Goal: Participate in discussion: Engage in conversation with other users on a specific topic

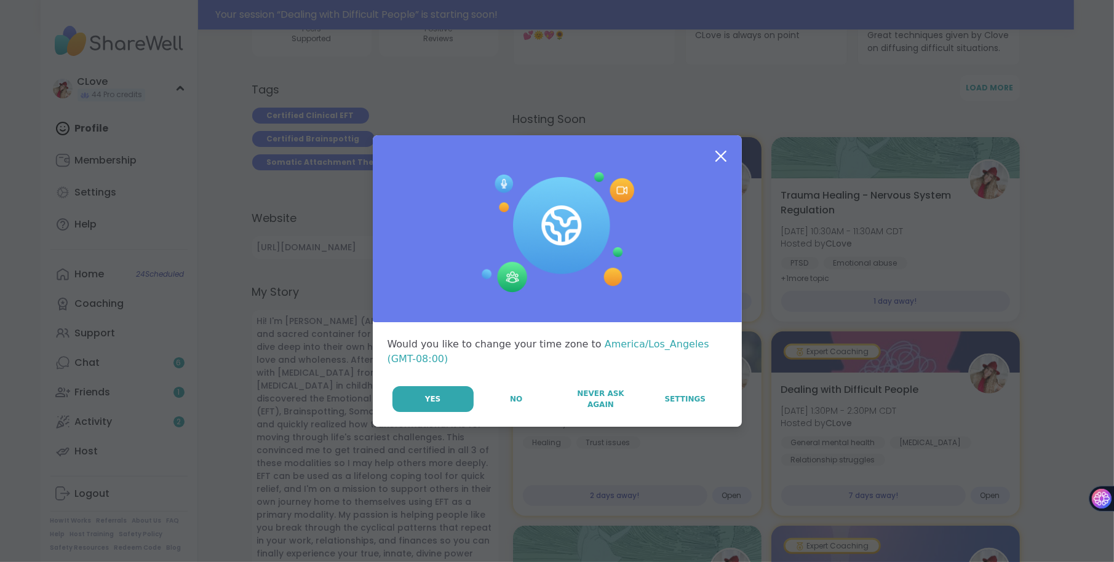
click at [717, 164] on icon at bounding box center [721, 156] width 22 height 22
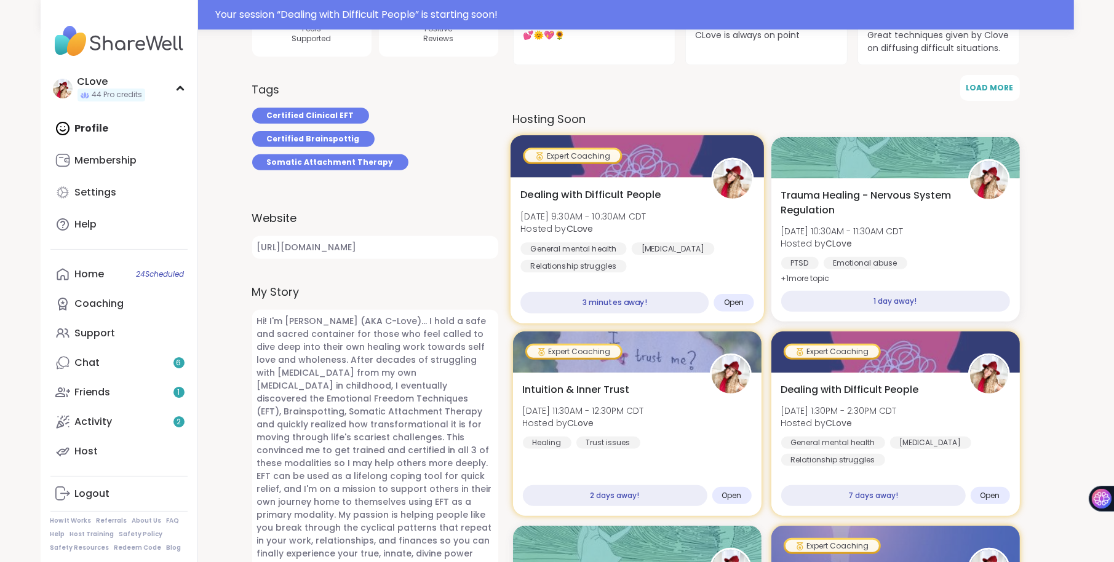
click at [646, 220] on span "Mon, Sep 15 | 9:30AM - 10:30AM CDT" at bounding box center [582, 216] width 125 height 12
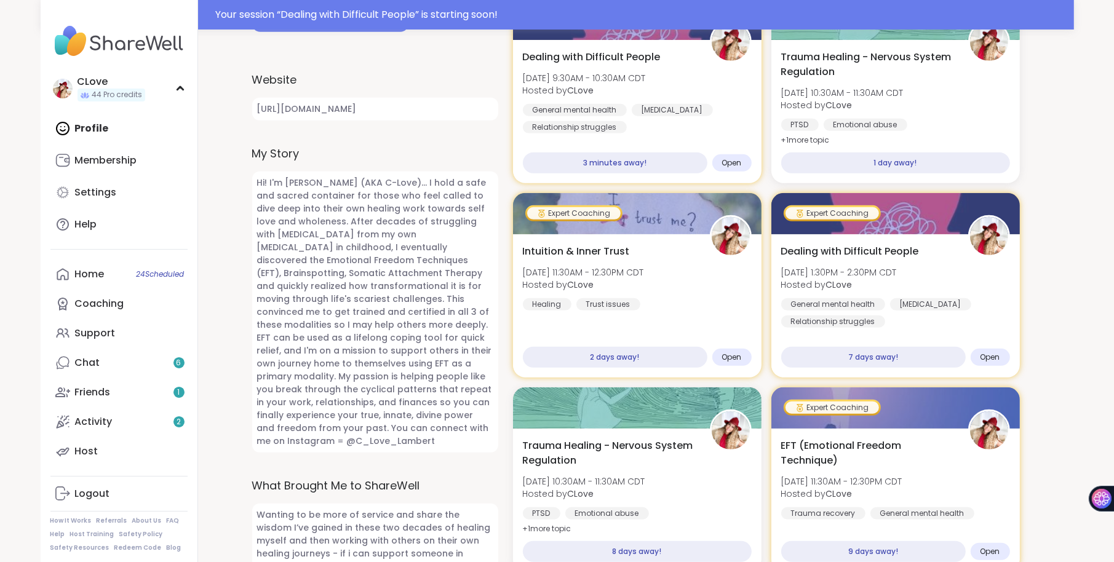
scroll to position [562, 0]
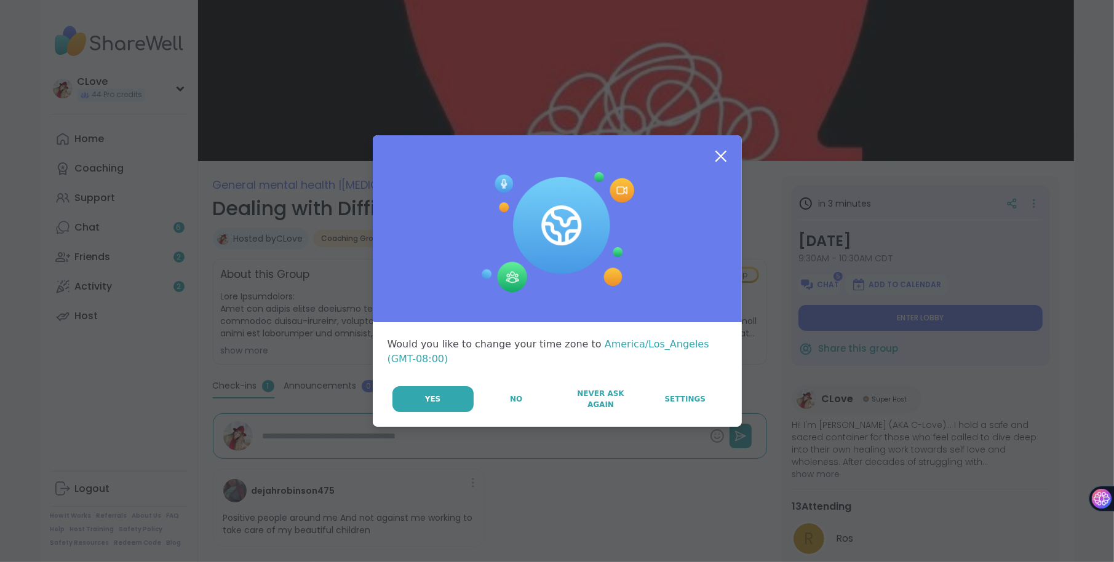
click at [721, 156] on icon at bounding box center [720, 156] width 11 height 11
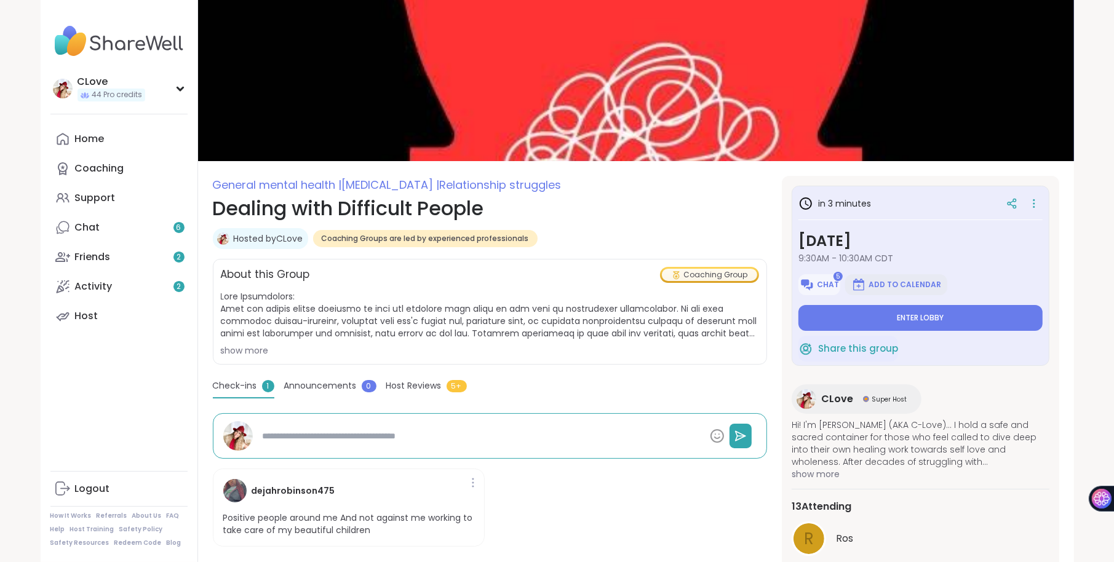
click at [880, 290] on span "Add to Calendar" at bounding box center [904, 285] width 73 height 10
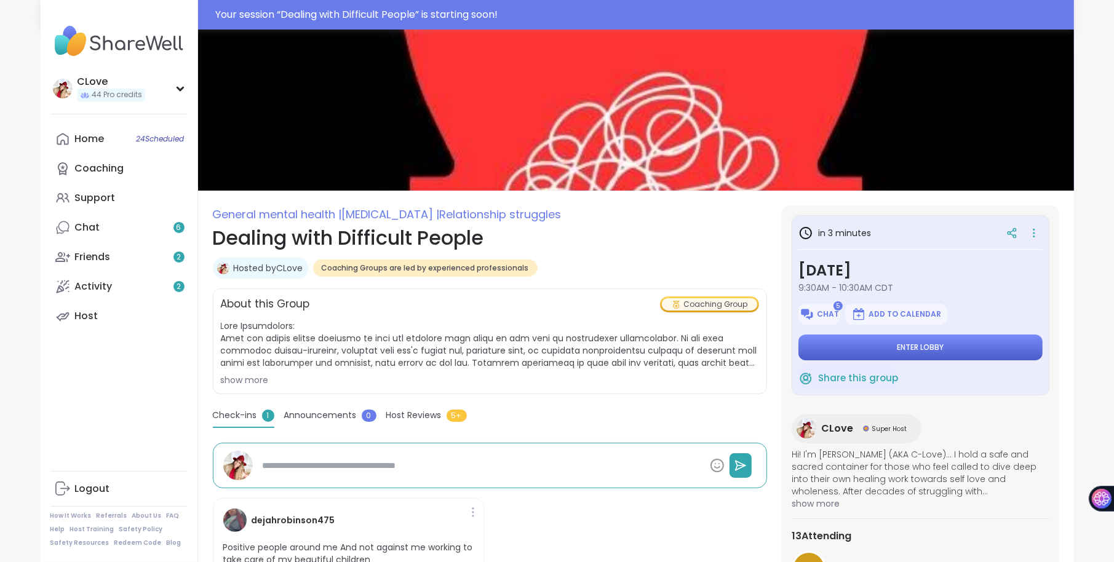
click at [907, 346] on span "Enter lobby" at bounding box center [920, 348] width 47 height 10
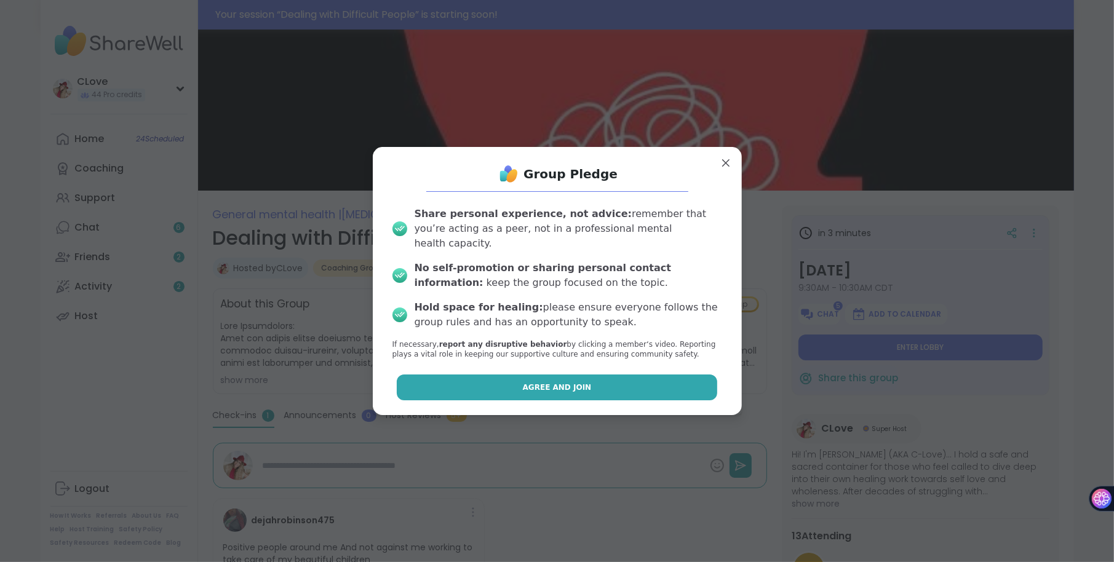
click at [582, 387] on button "Agree and Join" at bounding box center [557, 388] width 320 height 26
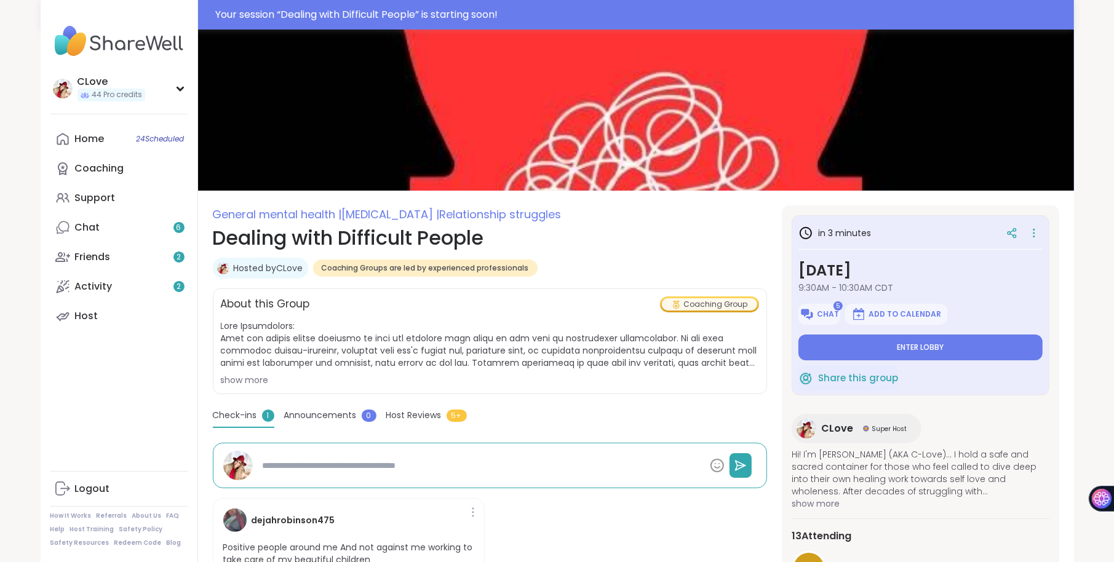
type textarea "*"
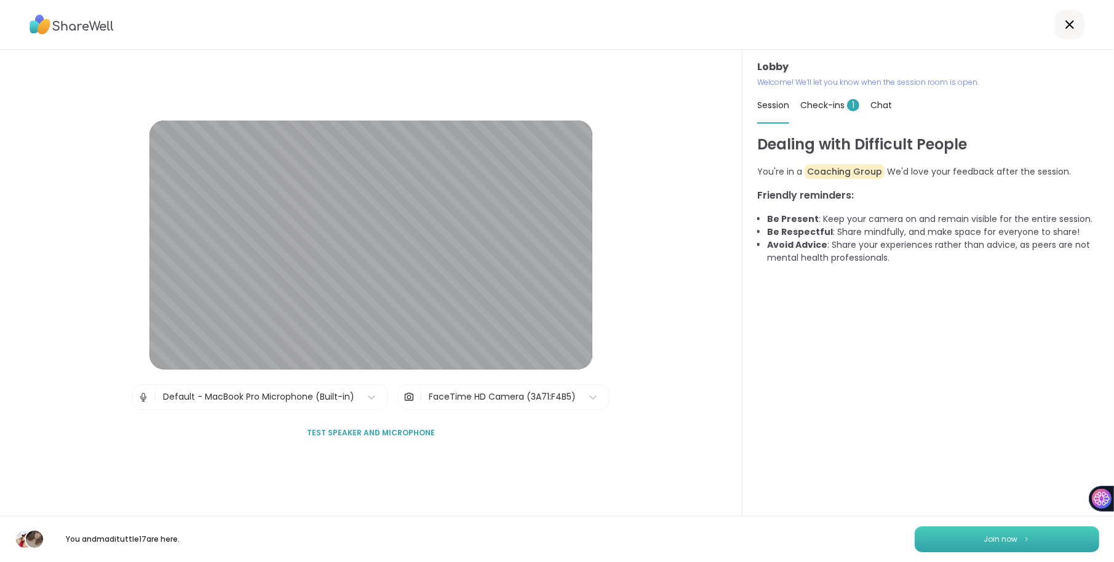
click at [978, 526] on button "Join now" at bounding box center [1007, 539] width 185 height 26
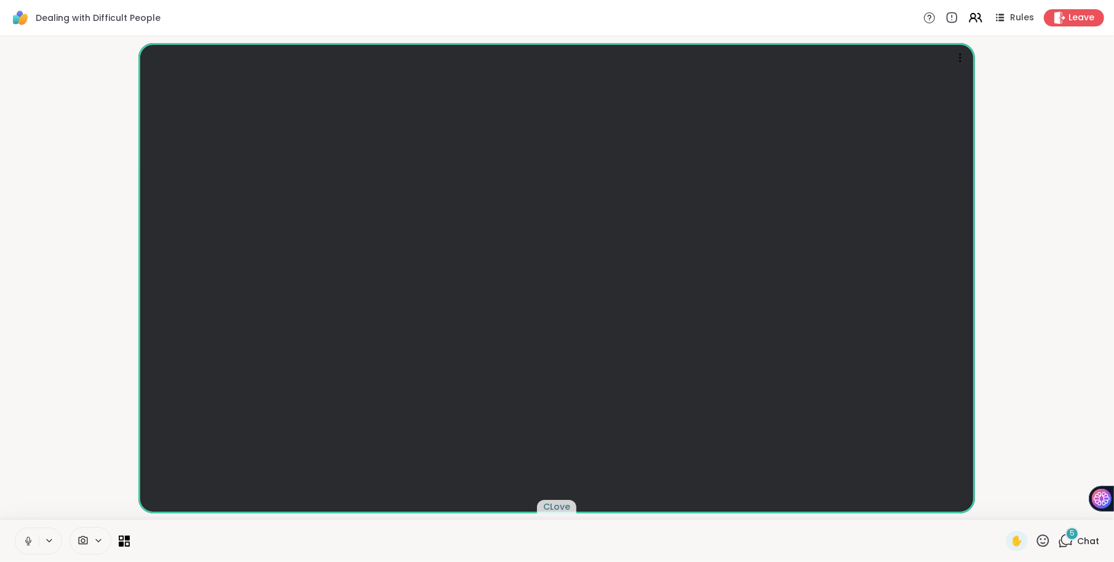
click at [1071, 541] on icon at bounding box center [1065, 540] width 15 height 15
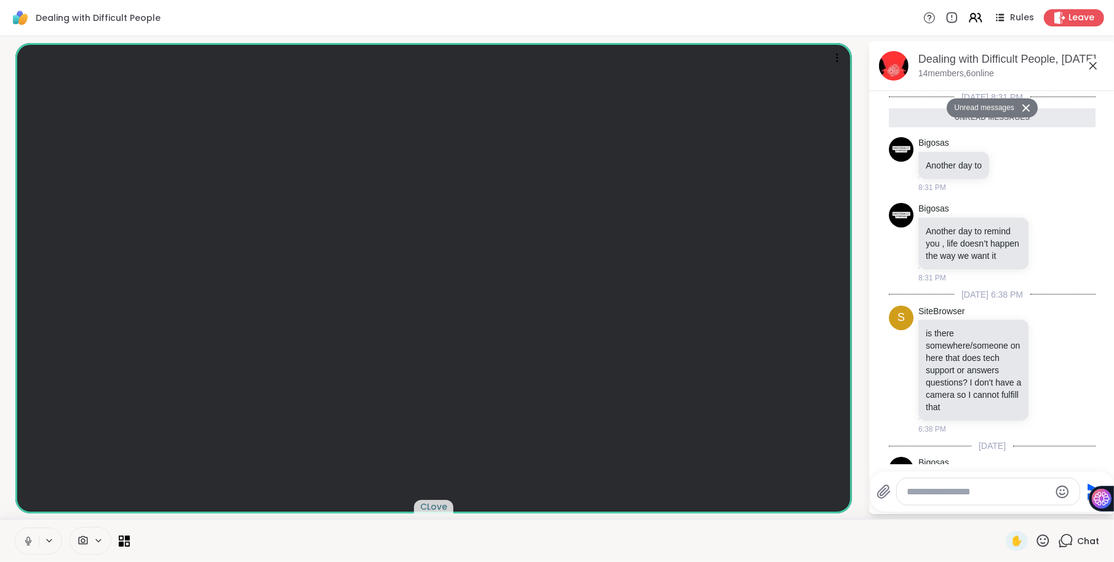
scroll to position [189, 0]
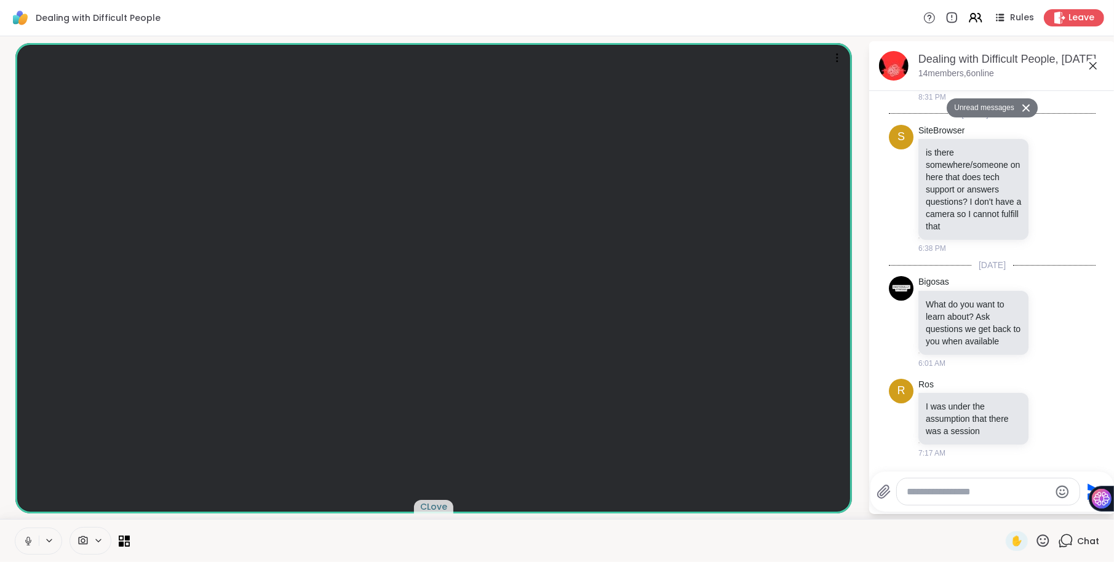
click at [950, 496] on textarea "Type your message" at bounding box center [978, 492] width 143 height 12
type textarea "**********"
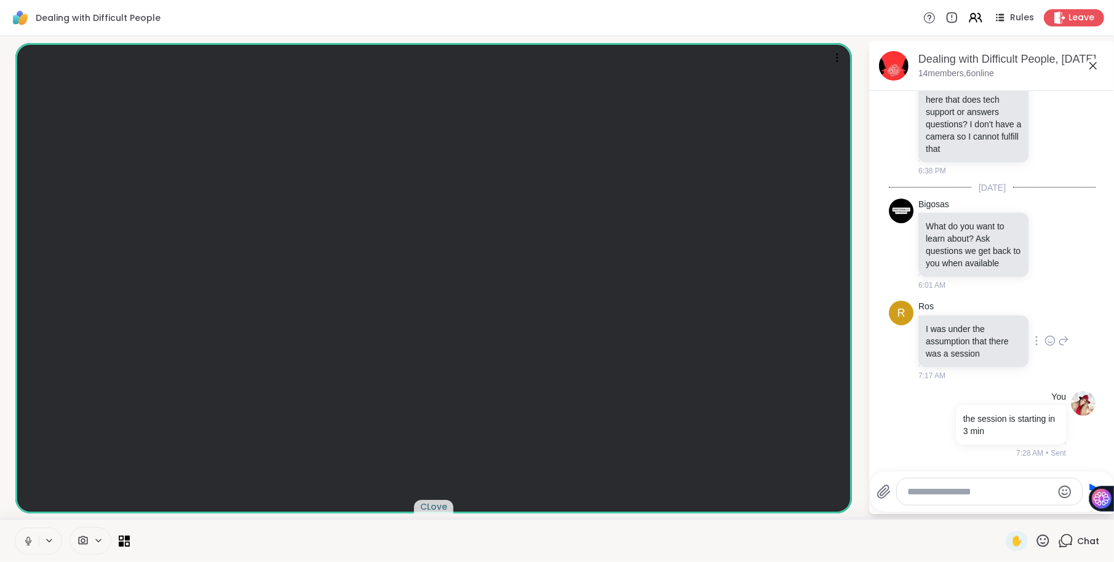
scroll to position [0, 0]
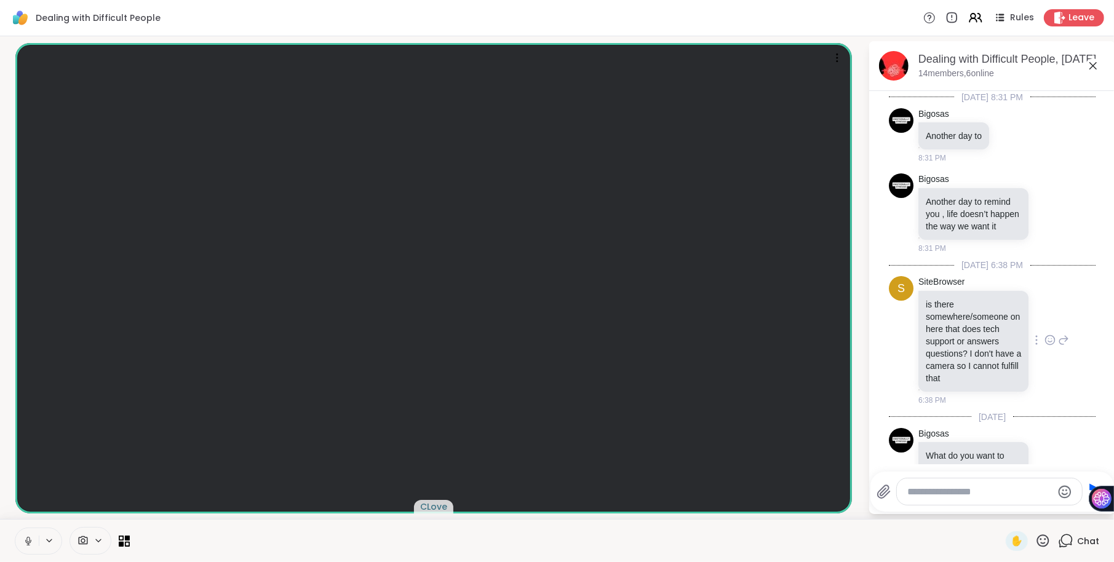
click at [1064, 348] on icon at bounding box center [1063, 340] width 11 height 15
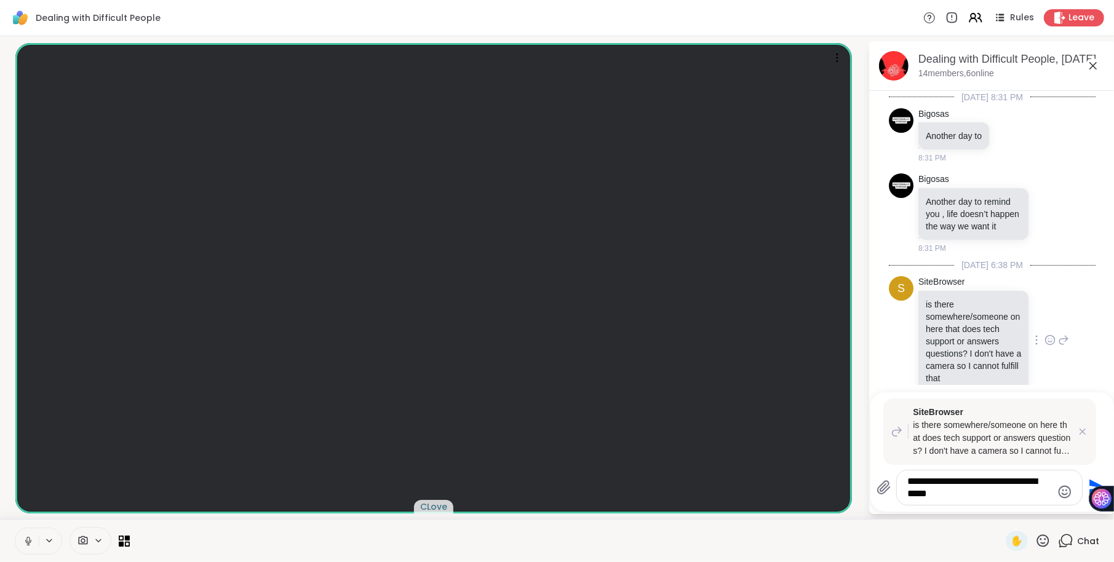
type textarea "**********"
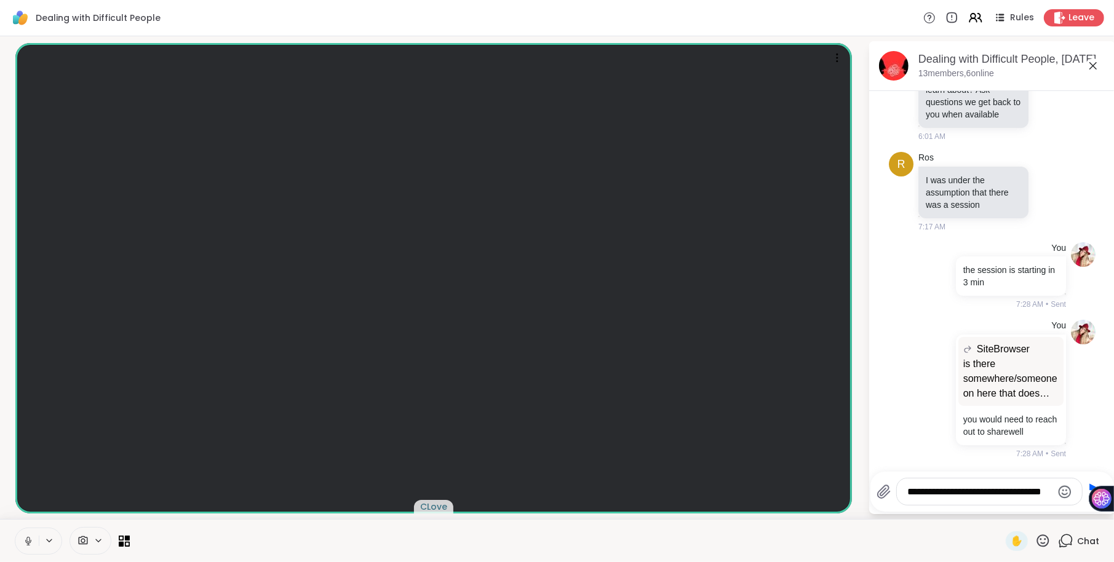
scroll to position [394, 0]
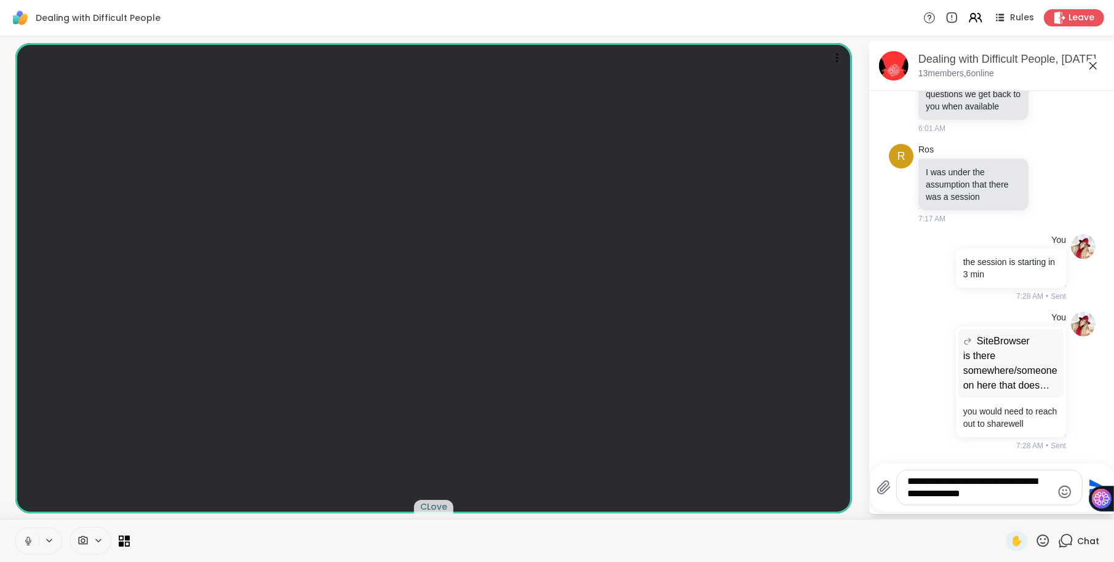
type textarea "**********"
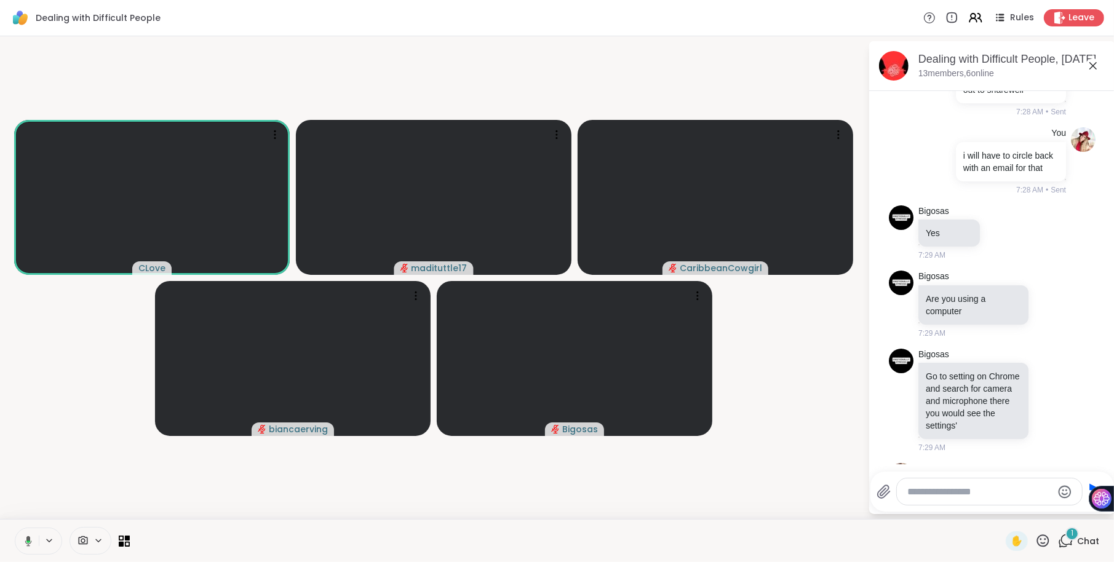
scroll to position [809, 0]
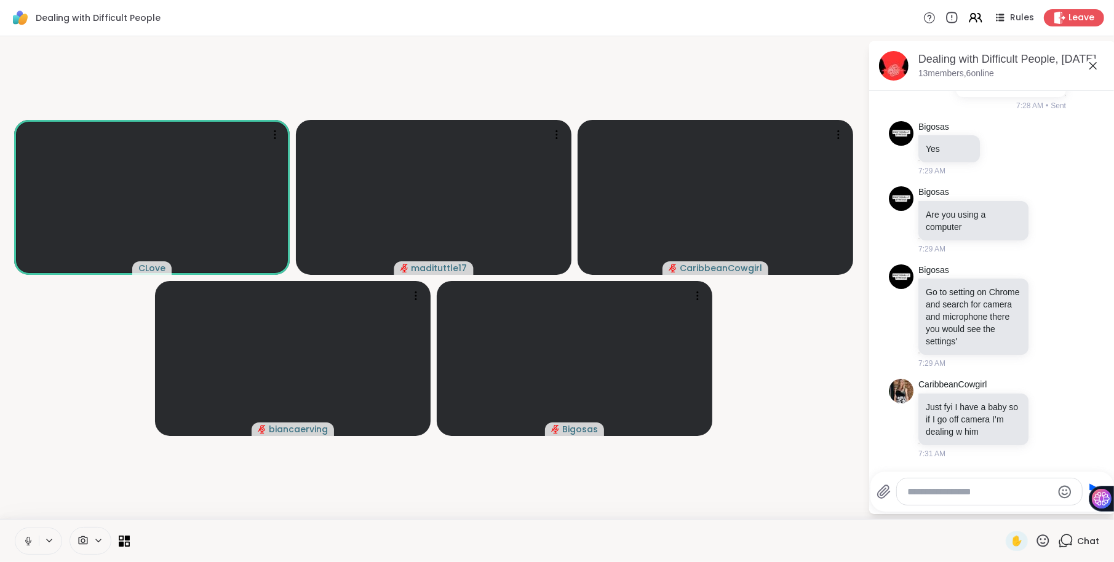
click at [957, 15] on icon at bounding box center [952, 18] width 14 height 14
click at [929, 18] on icon at bounding box center [929, 17] width 13 height 13
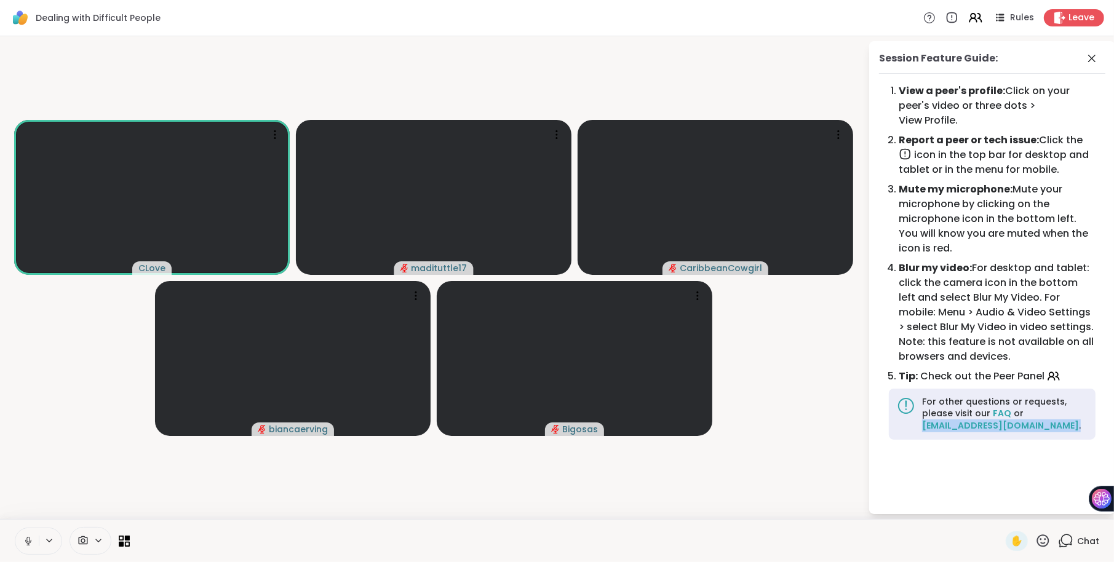
drag, startPoint x: 1054, startPoint y: 410, endPoint x: 920, endPoint y: 416, distance: 134.2
click at [920, 416] on div "For other questions or requests, please visit our FAQ or [EMAIL_ADDRESS][DOMAIN…" at bounding box center [992, 414] width 207 height 51
copy div "[EMAIL_ADDRESS][DOMAIN_NAME] ."
click at [1067, 544] on icon at bounding box center [1065, 540] width 15 height 15
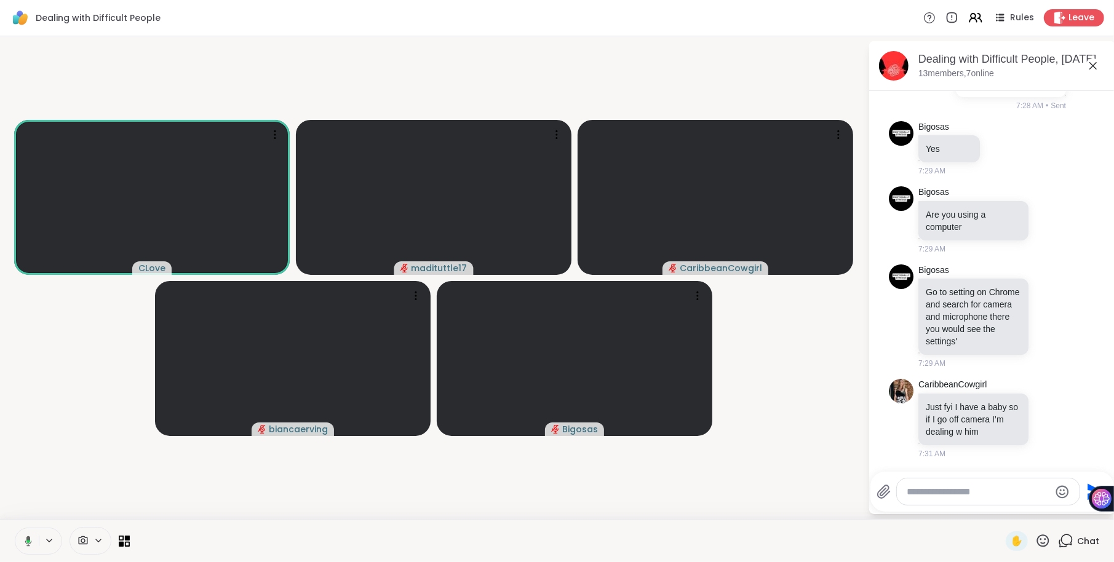
click at [956, 494] on textarea "Type your message" at bounding box center [978, 492] width 143 height 12
paste textarea "**********"
type textarea "**********"
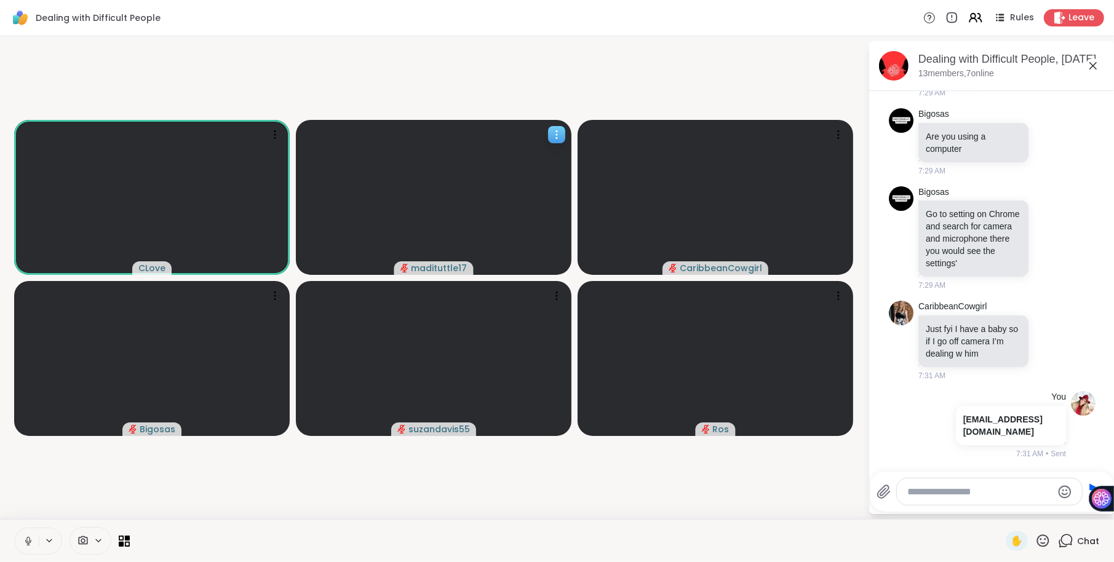
click at [558, 133] on icon at bounding box center [556, 135] width 12 height 12
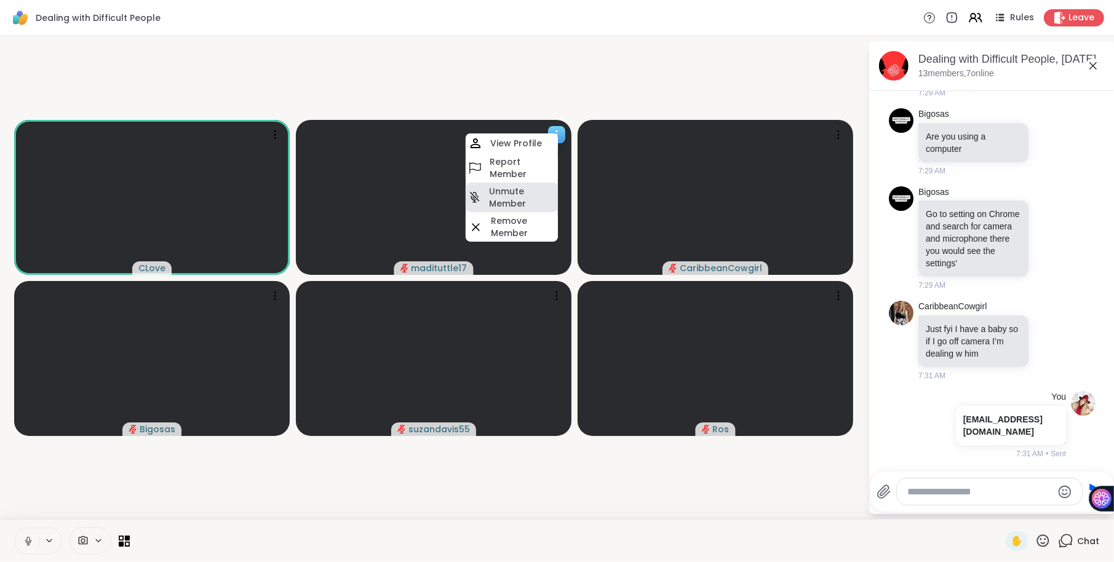
click at [498, 194] on h4 "Unmute Member" at bounding box center [522, 197] width 66 height 25
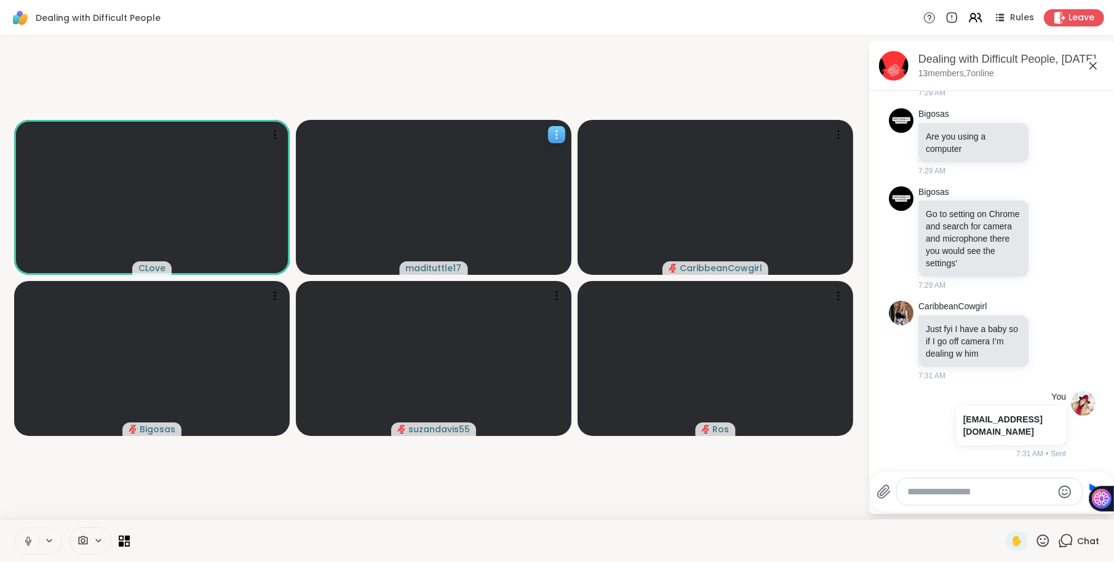
click at [560, 139] on icon at bounding box center [556, 135] width 12 height 12
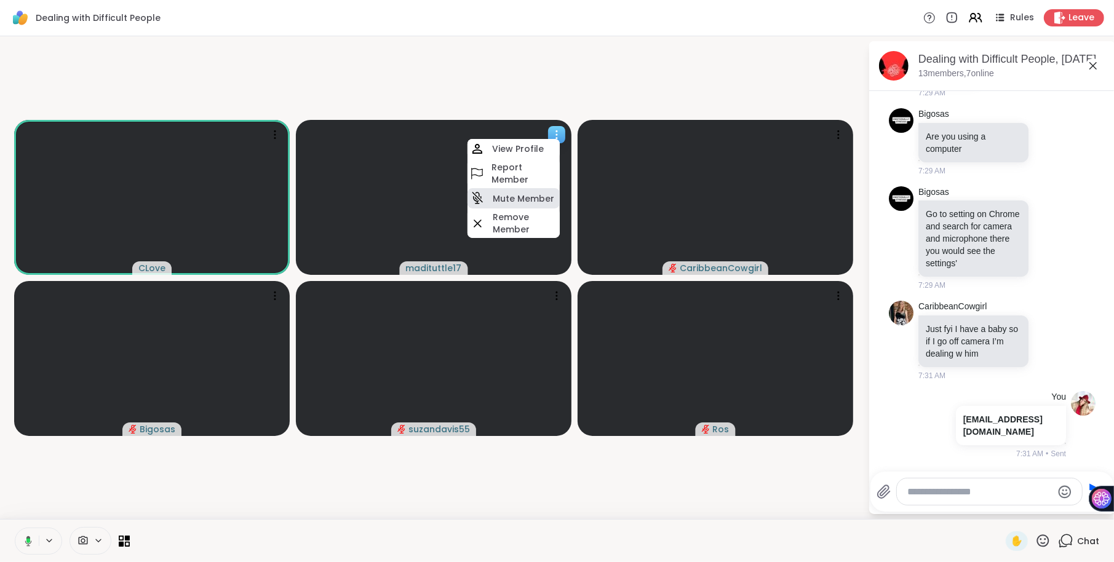
click at [531, 196] on h4 "Mute Member" at bounding box center [524, 199] width 62 height 12
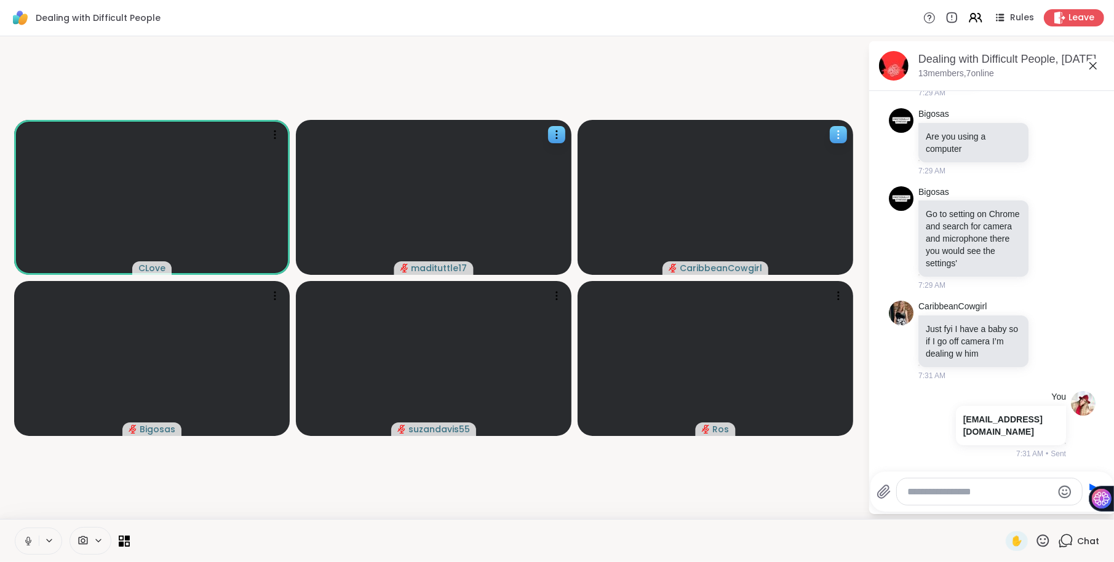
click at [840, 130] on icon at bounding box center [838, 135] width 12 height 12
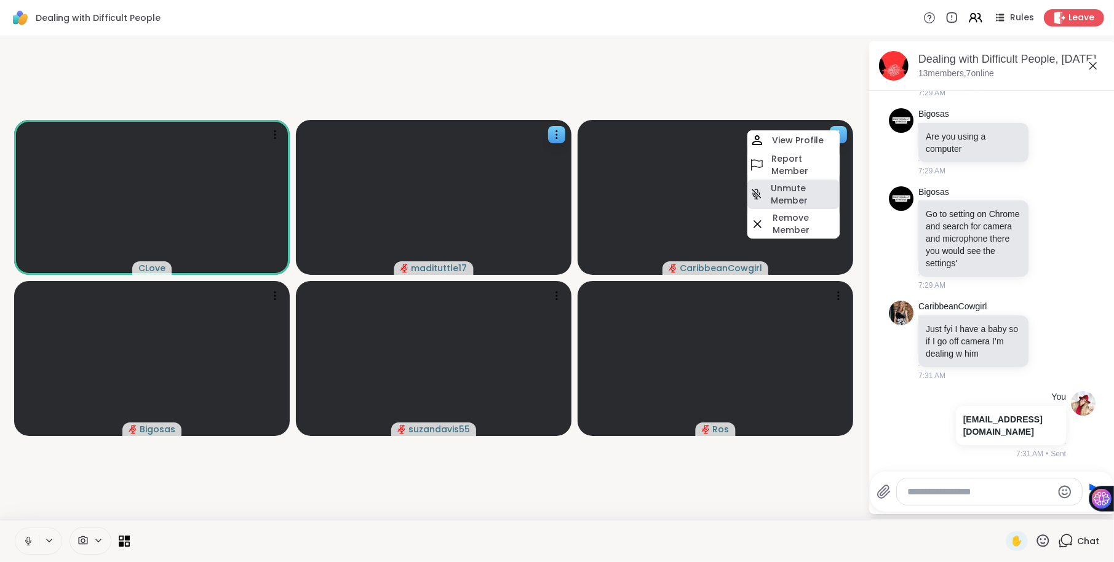
click at [791, 193] on h4 "Unmute Member" at bounding box center [804, 194] width 66 height 25
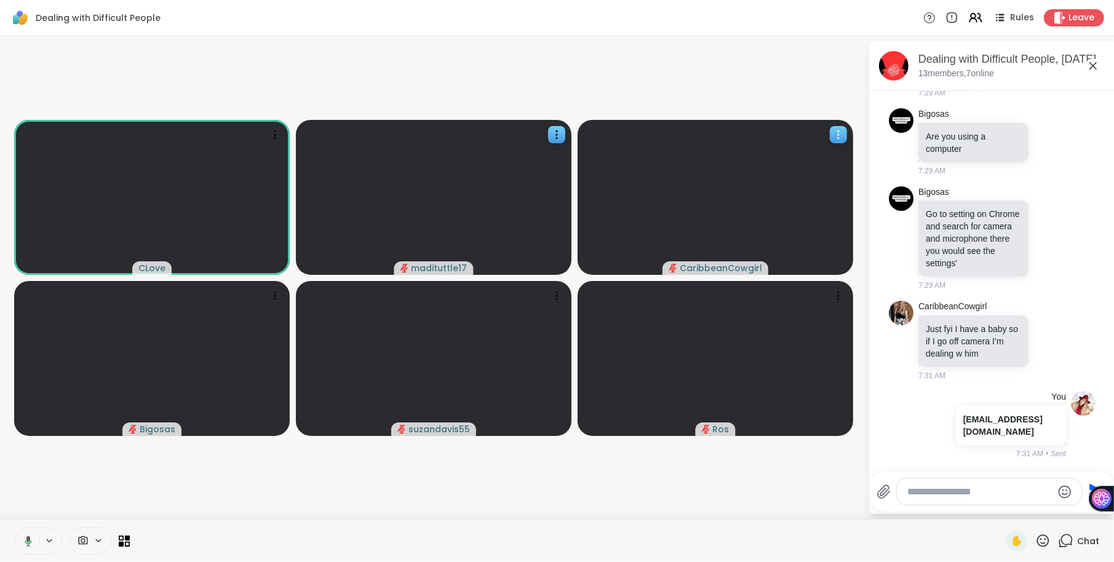
click at [844, 135] on icon at bounding box center [838, 135] width 12 height 12
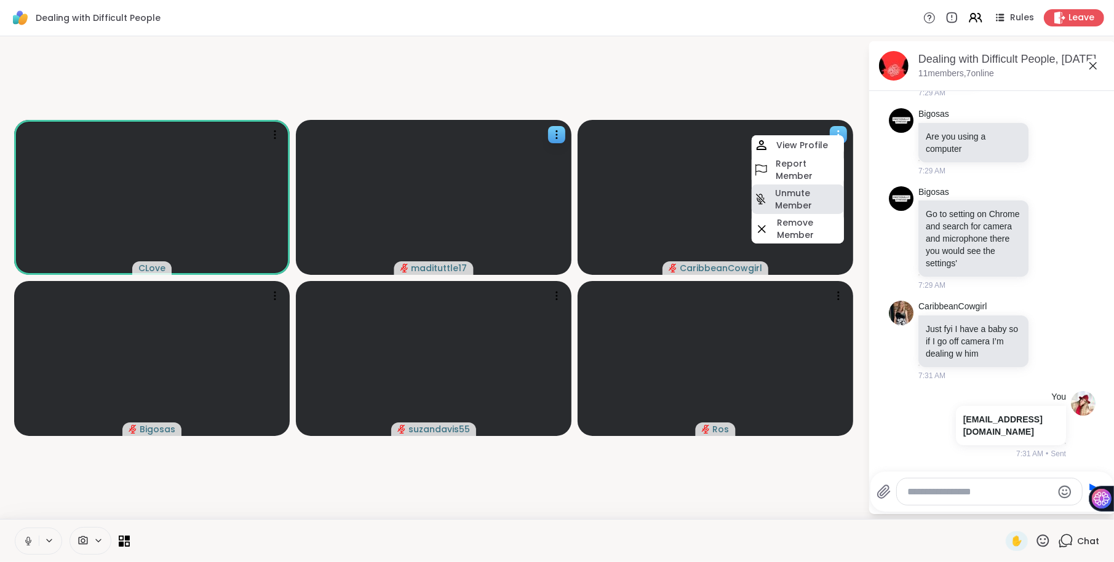
click at [812, 192] on h4 "Unmute Member" at bounding box center [808, 199] width 66 height 25
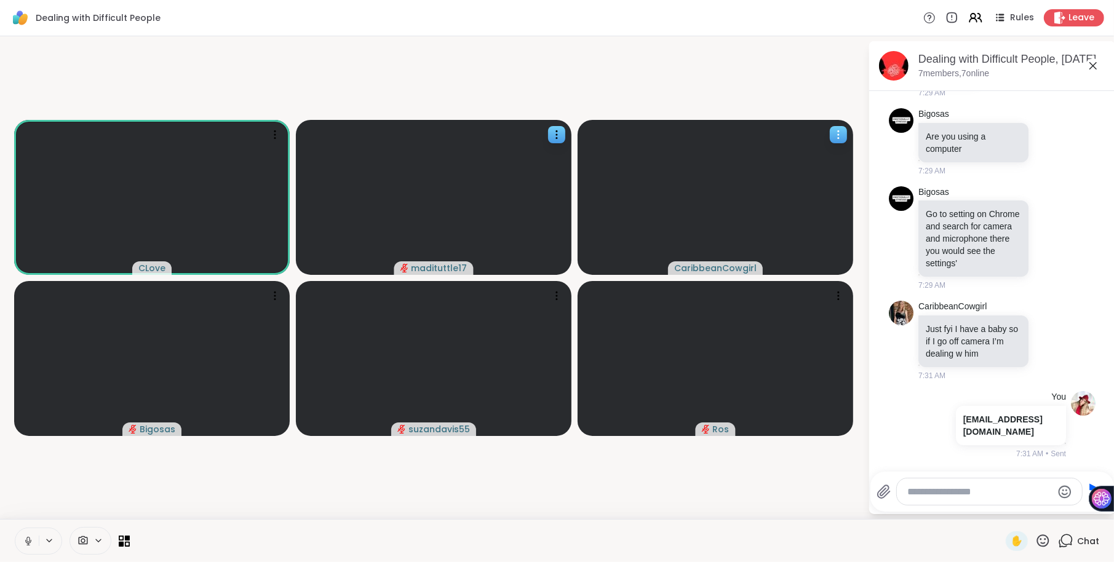
click at [833, 133] on icon at bounding box center [838, 135] width 12 height 12
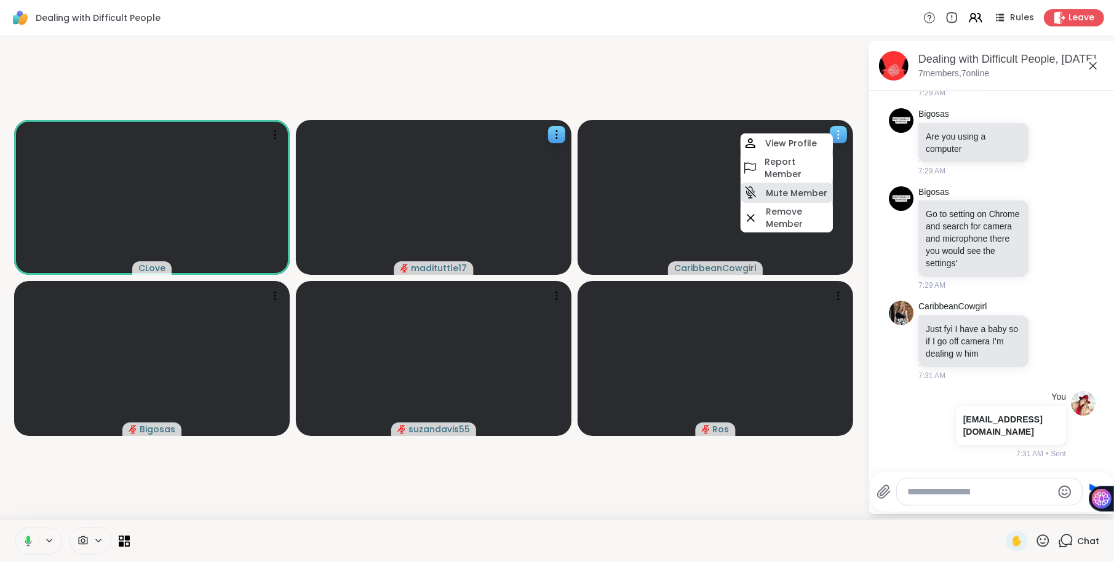
click at [803, 190] on h4 "Mute Member" at bounding box center [797, 193] width 62 height 12
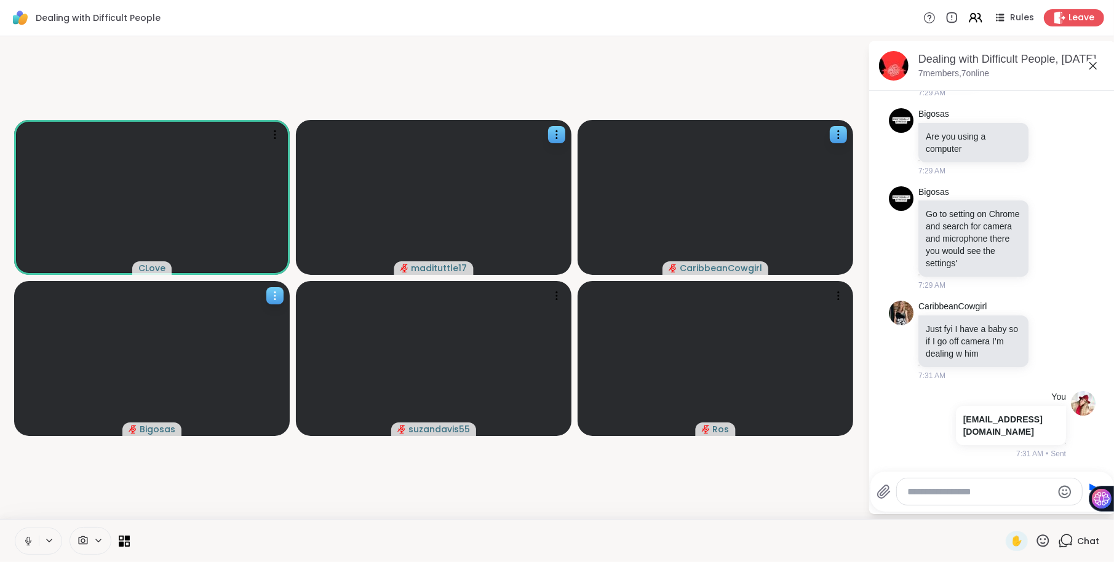
click at [278, 299] on icon at bounding box center [275, 296] width 12 height 12
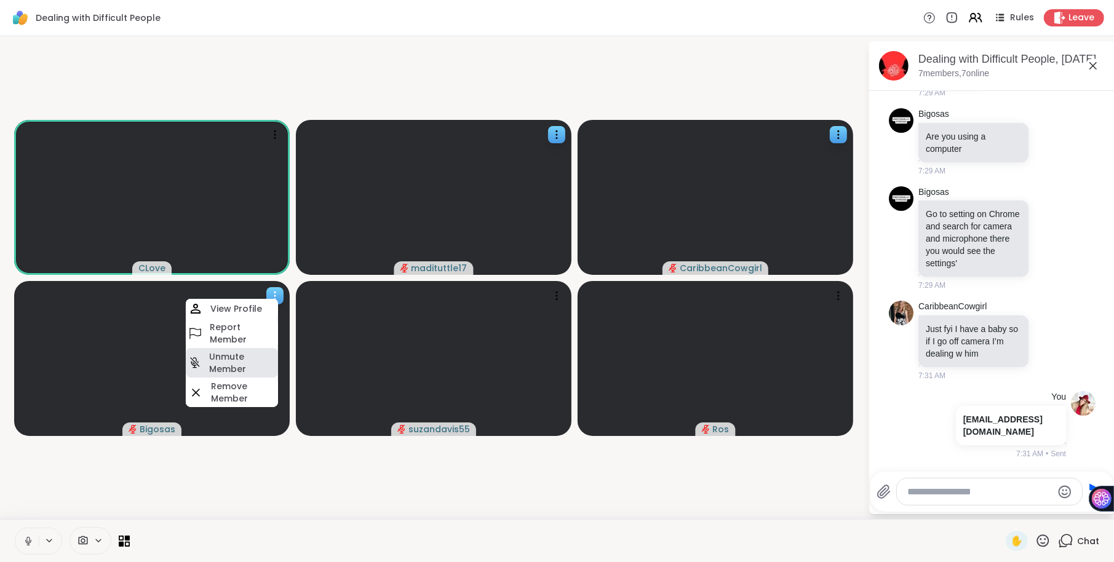
click at [231, 360] on h4 "Unmute Member" at bounding box center [242, 363] width 66 height 25
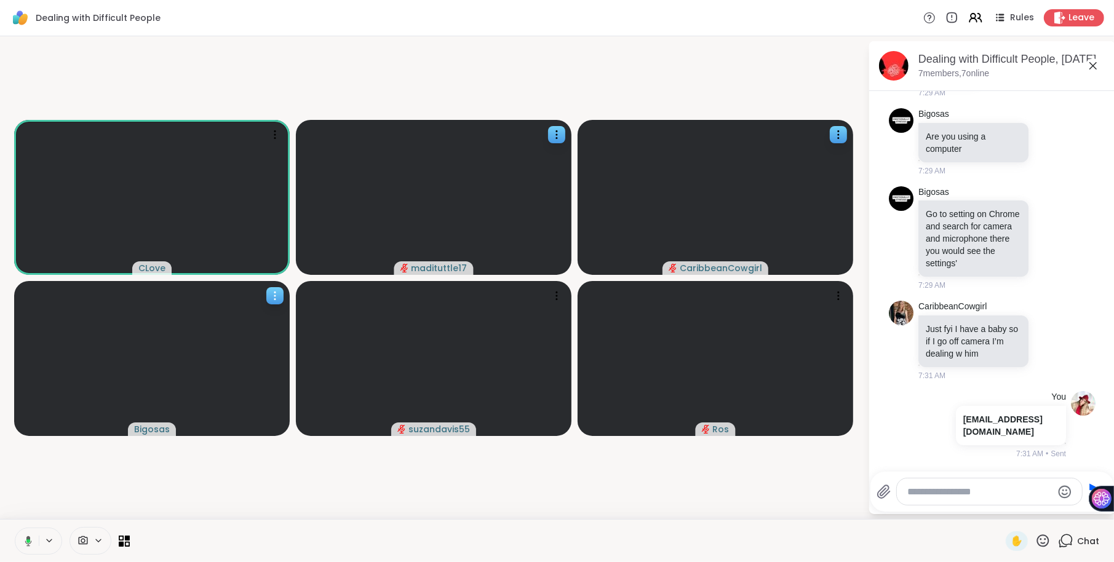
click at [277, 295] on icon at bounding box center [275, 296] width 12 height 12
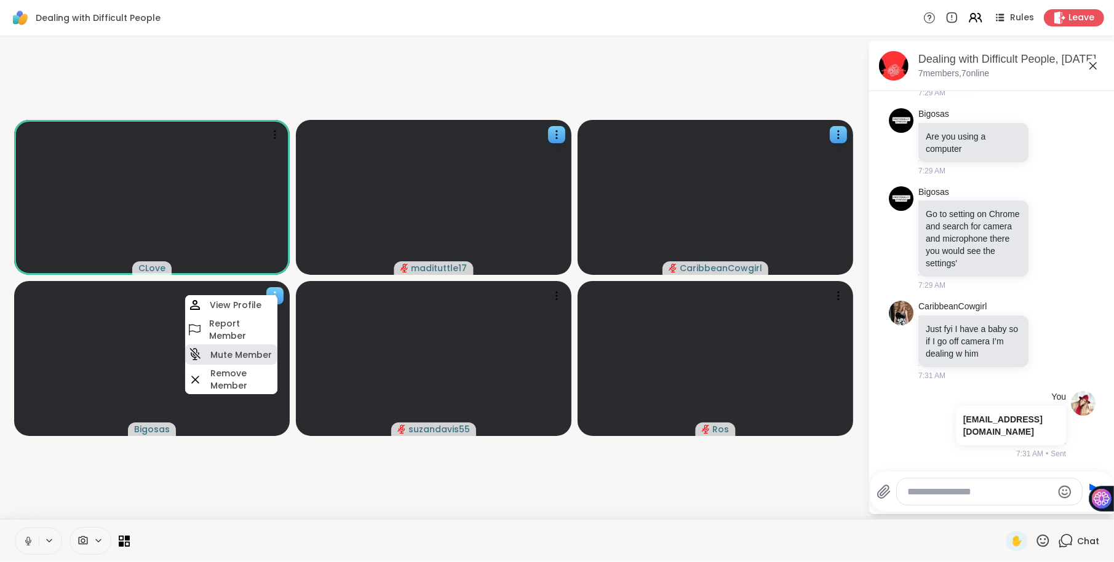
click at [252, 351] on h4 "Mute Member" at bounding box center [241, 355] width 62 height 12
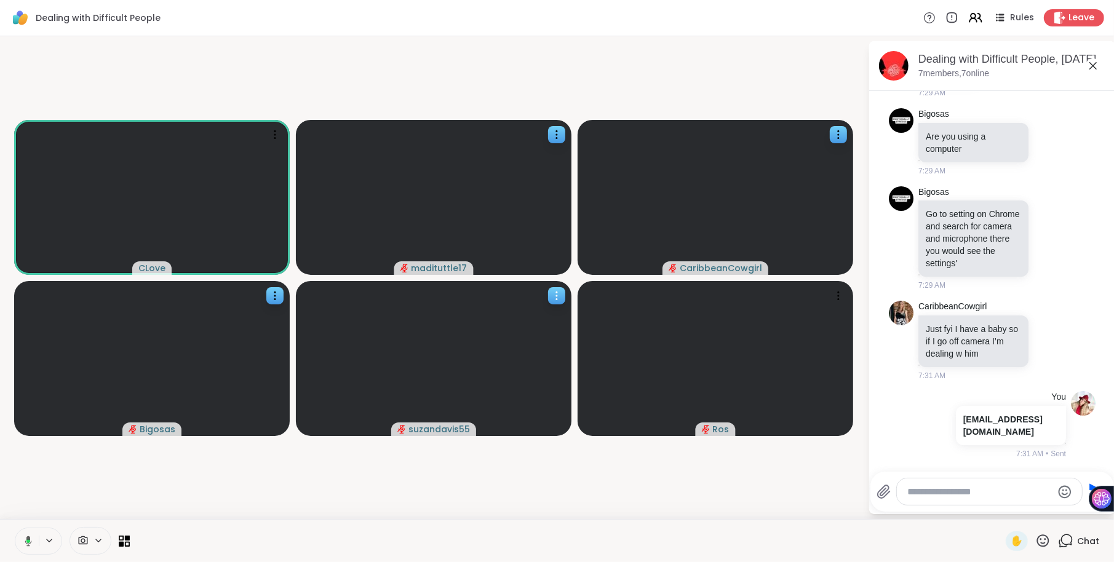
click at [558, 292] on icon at bounding box center [556, 296] width 12 height 12
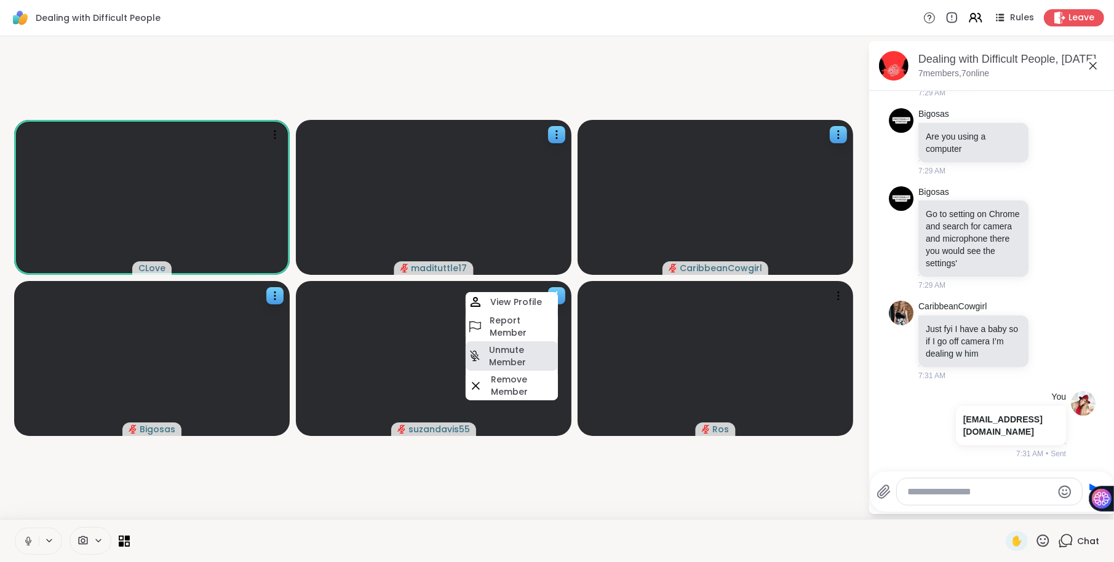
click at [503, 358] on h4 "Unmute Member" at bounding box center [522, 356] width 66 height 25
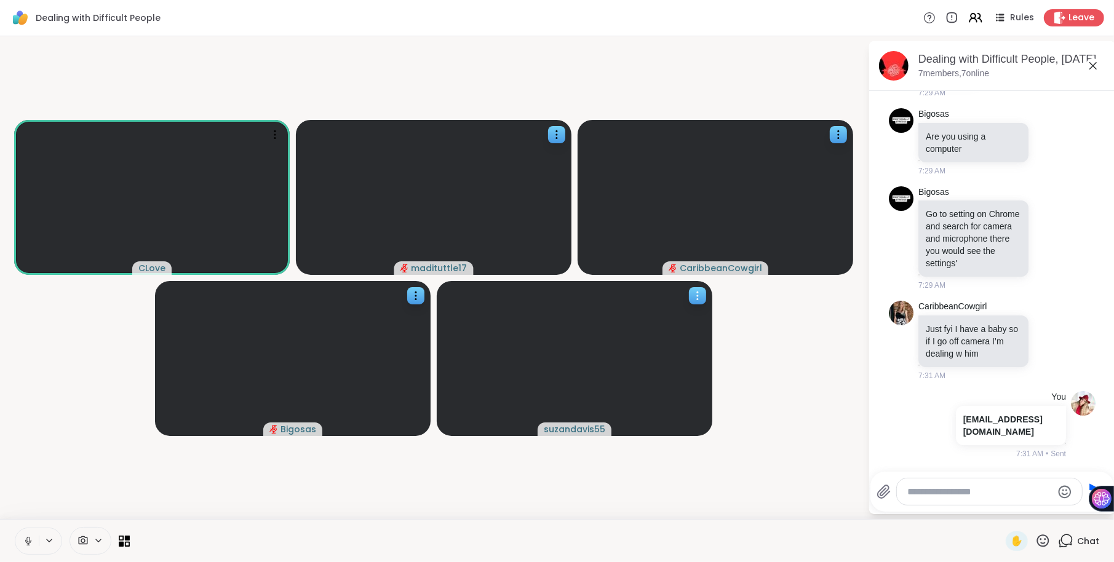
click at [699, 296] on icon at bounding box center [697, 296] width 12 height 12
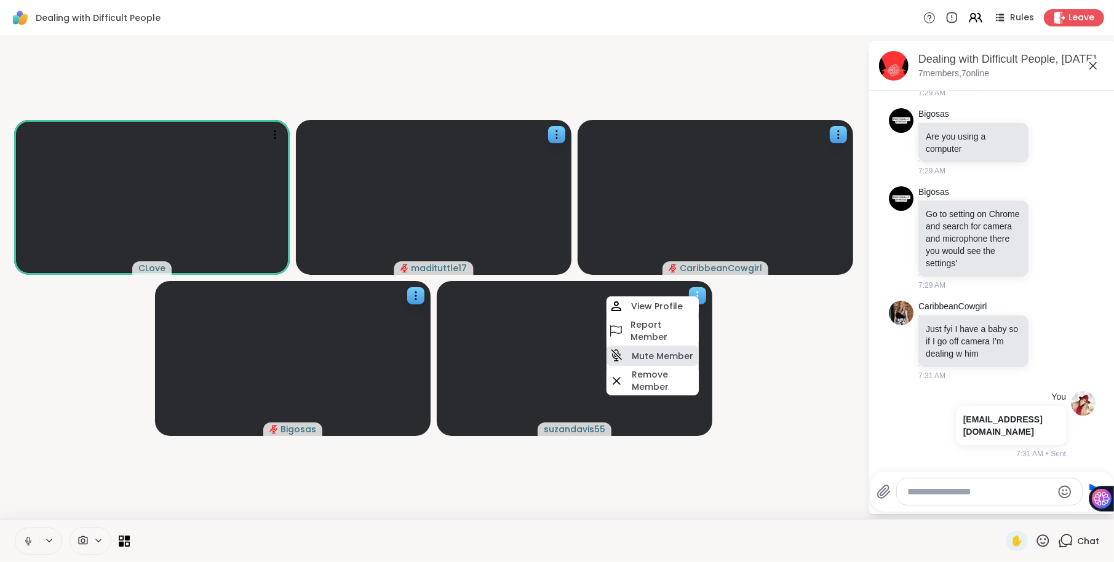
click at [685, 356] on h4 "Mute Member" at bounding box center [663, 356] width 62 height 12
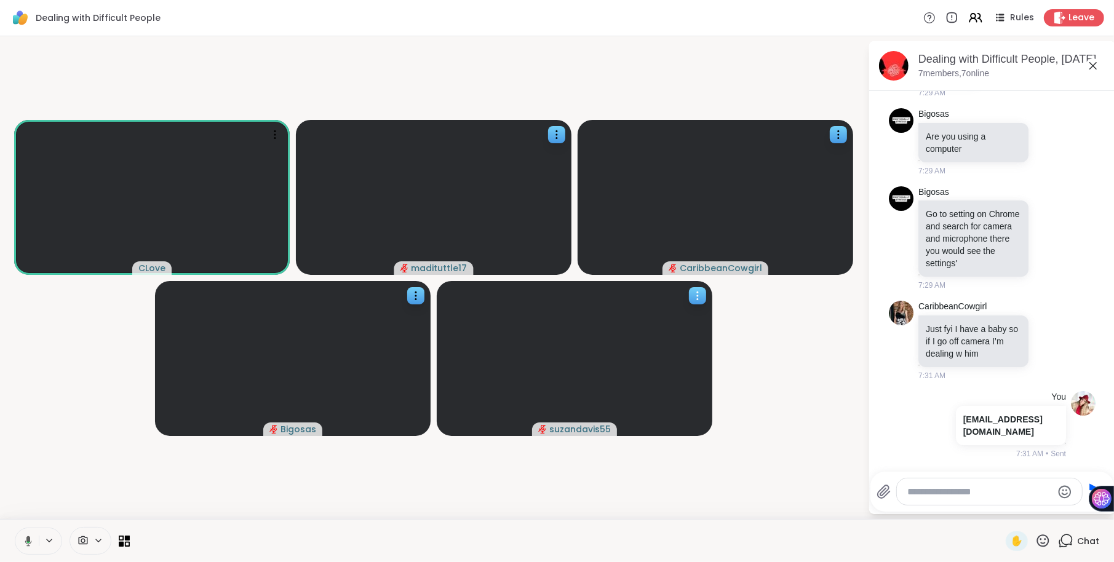
click at [699, 294] on icon at bounding box center [697, 296] width 12 height 12
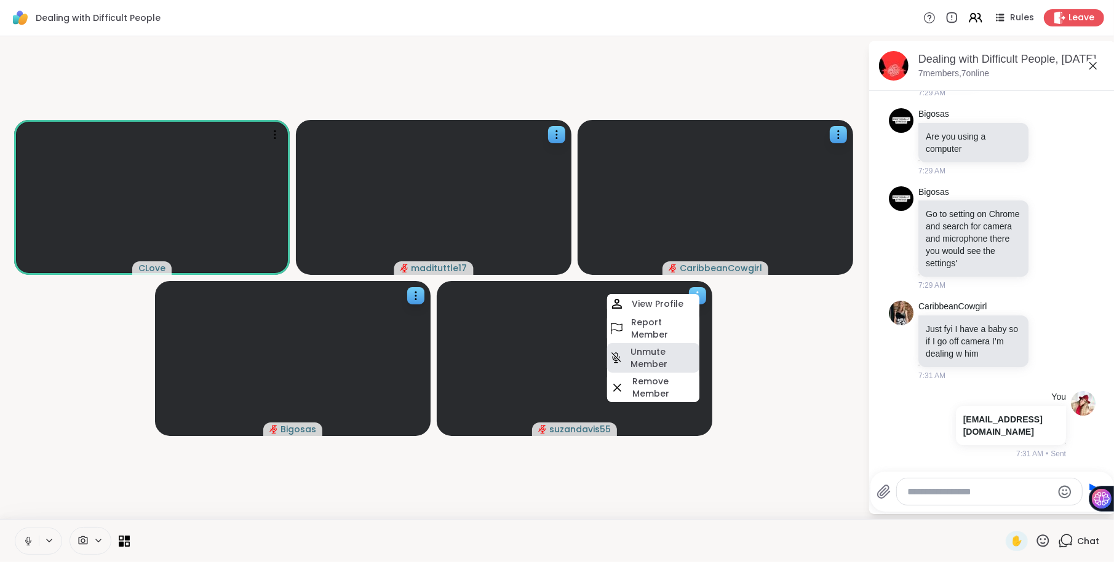
click at [674, 358] on h4 "Unmute Member" at bounding box center [663, 358] width 66 height 25
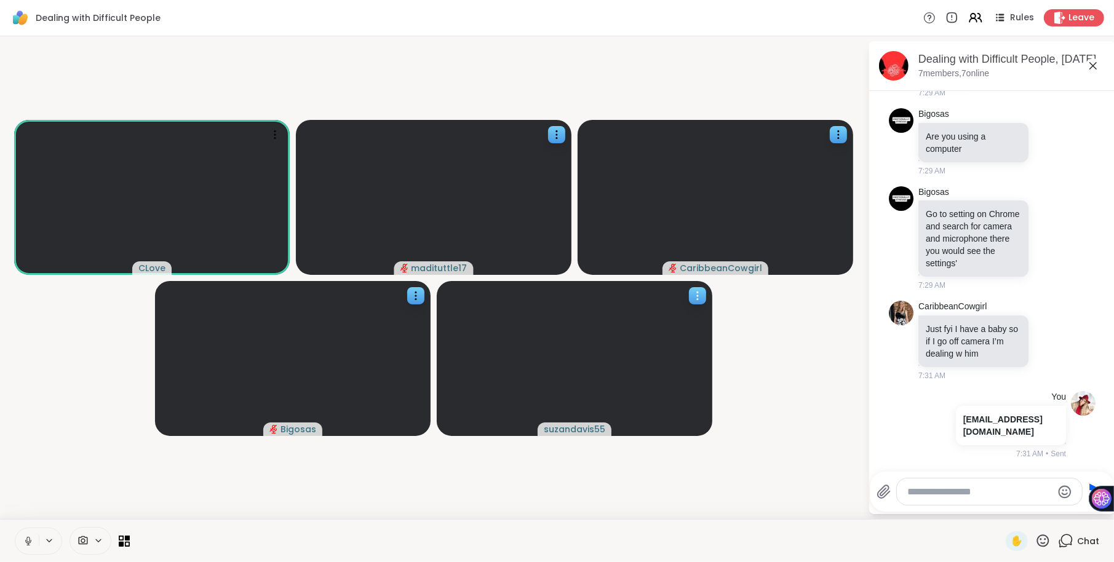
click at [698, 292] on icon at bounding box center [697, 296] width 12 height 12
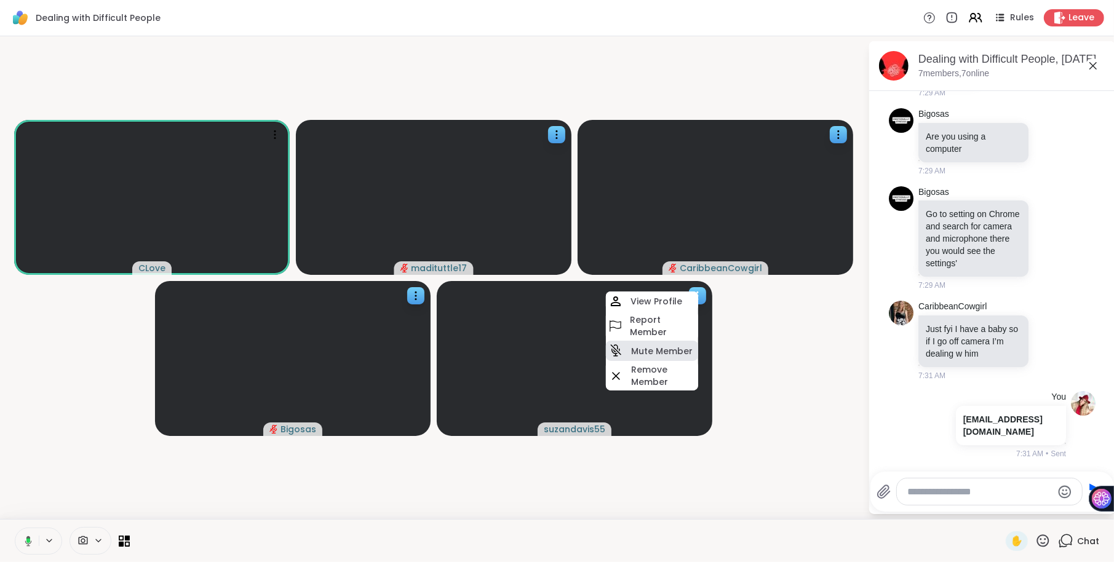
click at [686, 349] on h4 "Mute Member" at bounding box center [662, 351] width 62 height 12
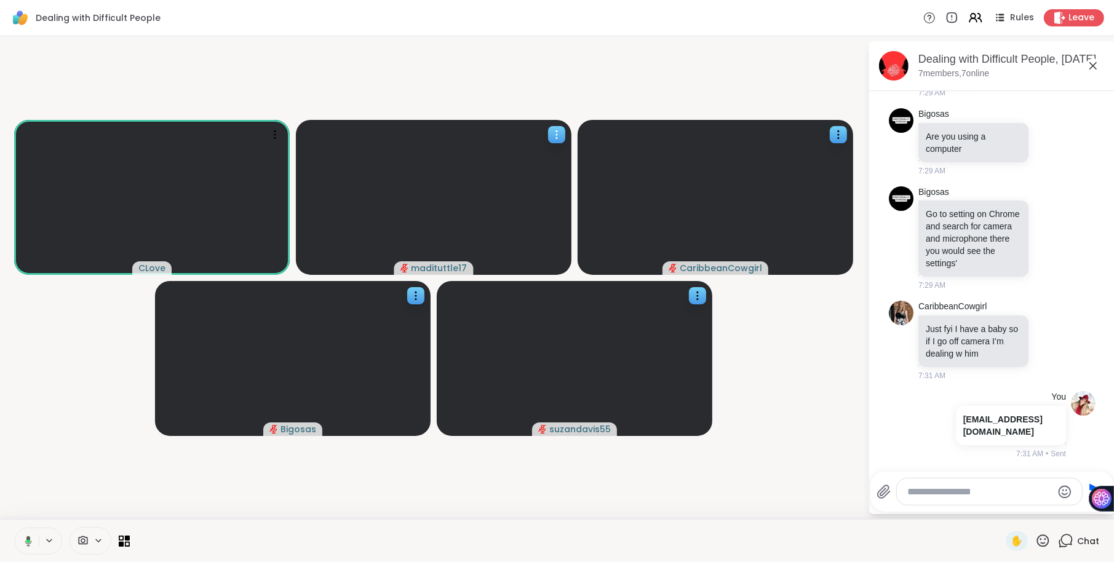
click at [557, 135] on icon at bounding box center [556, 134] width 1 height 1
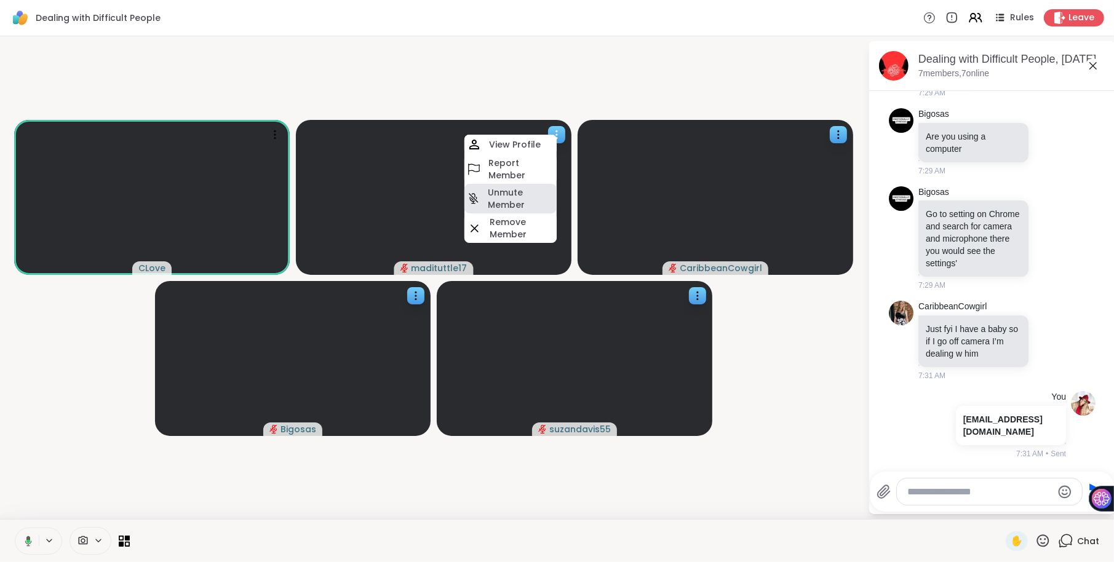
click at [515, 193] on h4 "Unmute Member" at bounding box center [521, 198] width 66 height 25
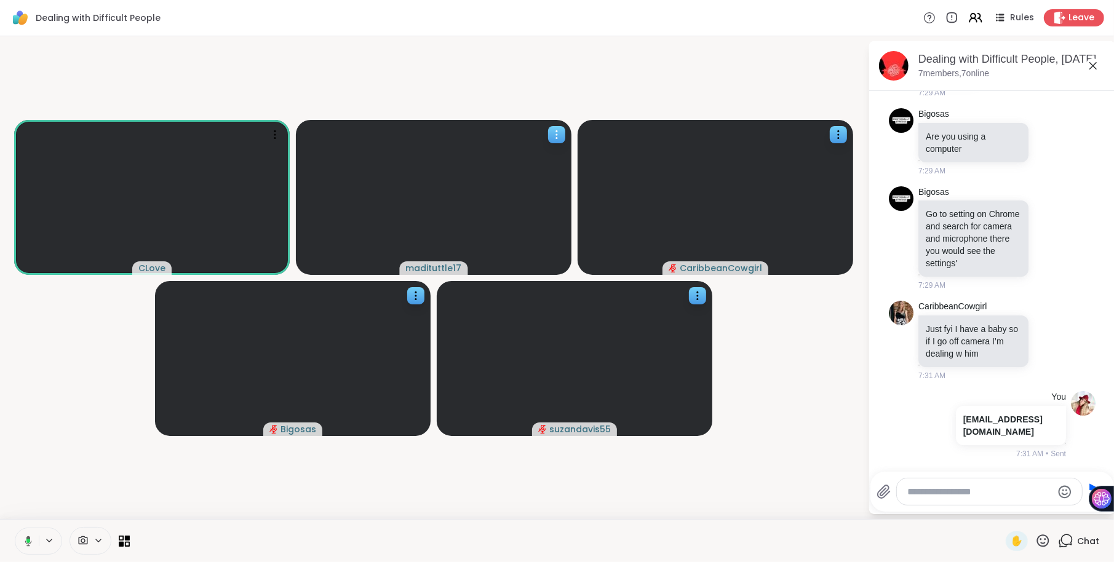
click at [560, 131] on icon at bounding box center [556, 135] width 12 height 12
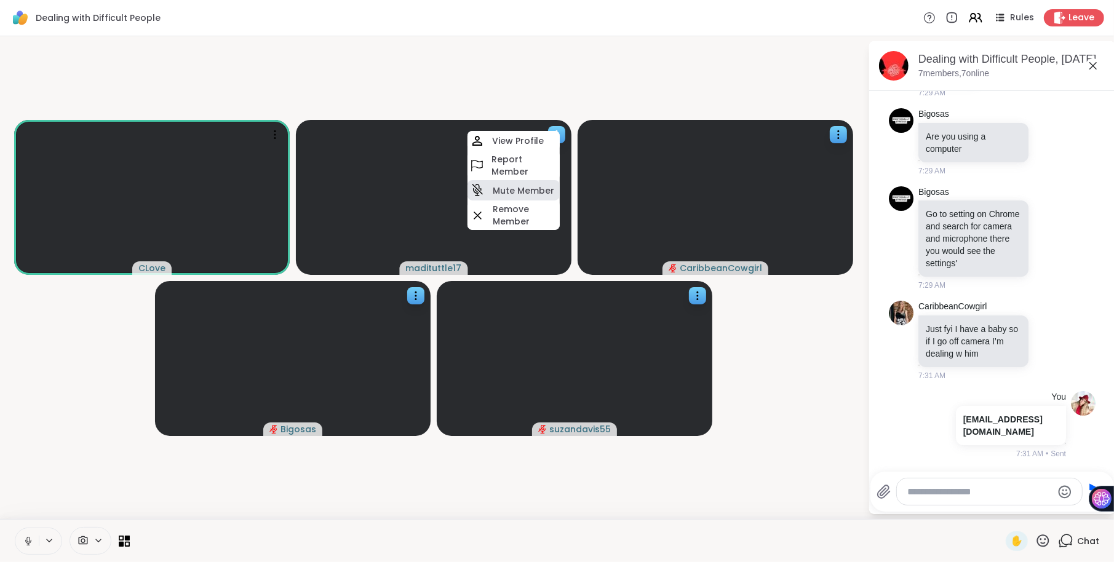
click at [504, 193] on h4 "Mute Member" at bounding box center [524, 191] width 62 height 12
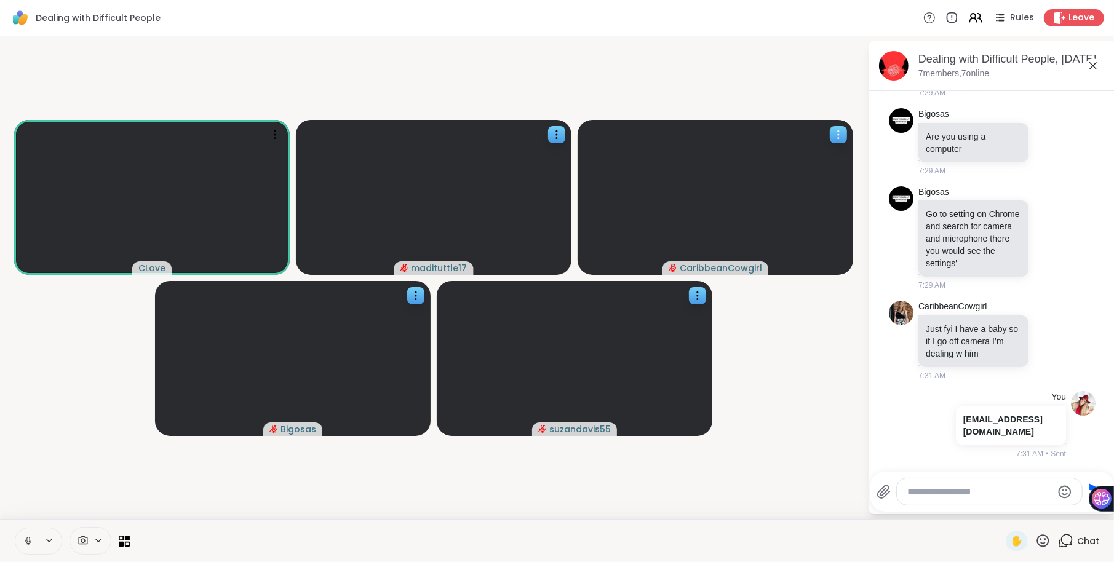
click at [840, 138] on icon at bounding box center [838, 135] width 12 height 12
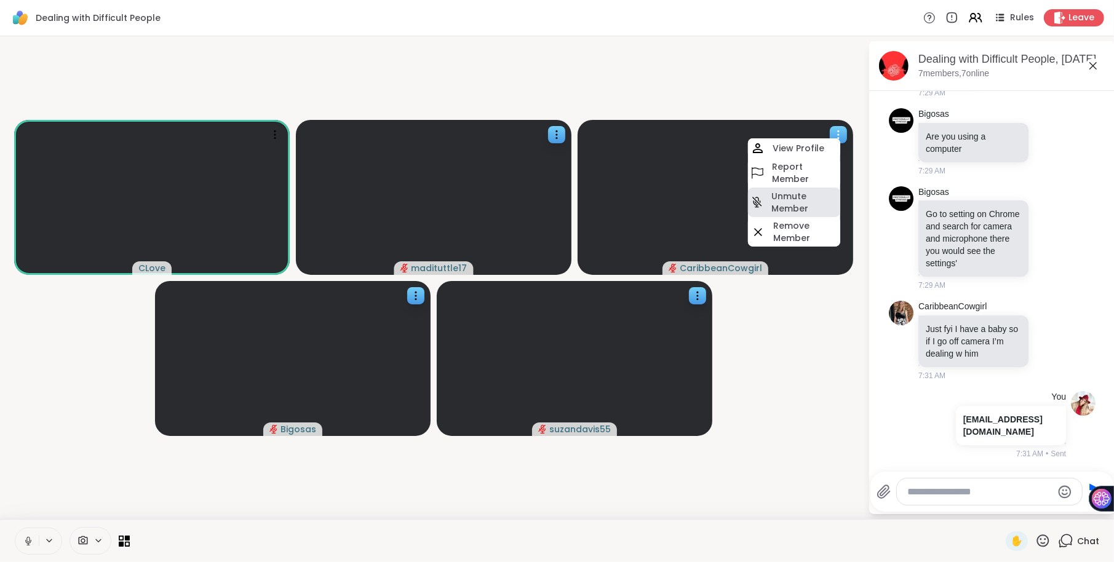
click at [798, 207] on h4 "Unmute Member" at bounding box center [804, 202] width 66 height 25
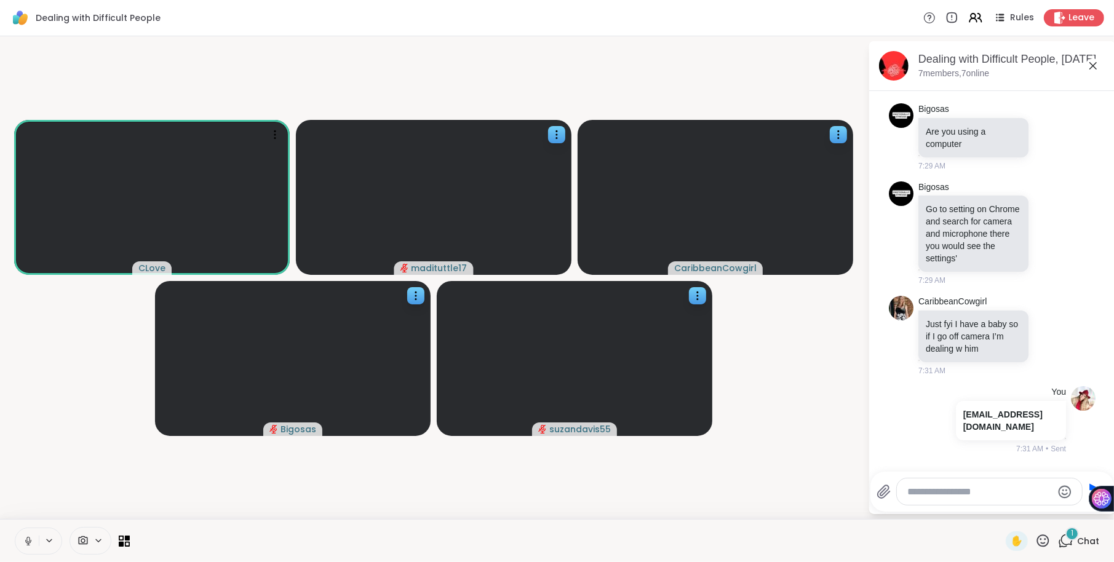
scroll to position [1038, 0]
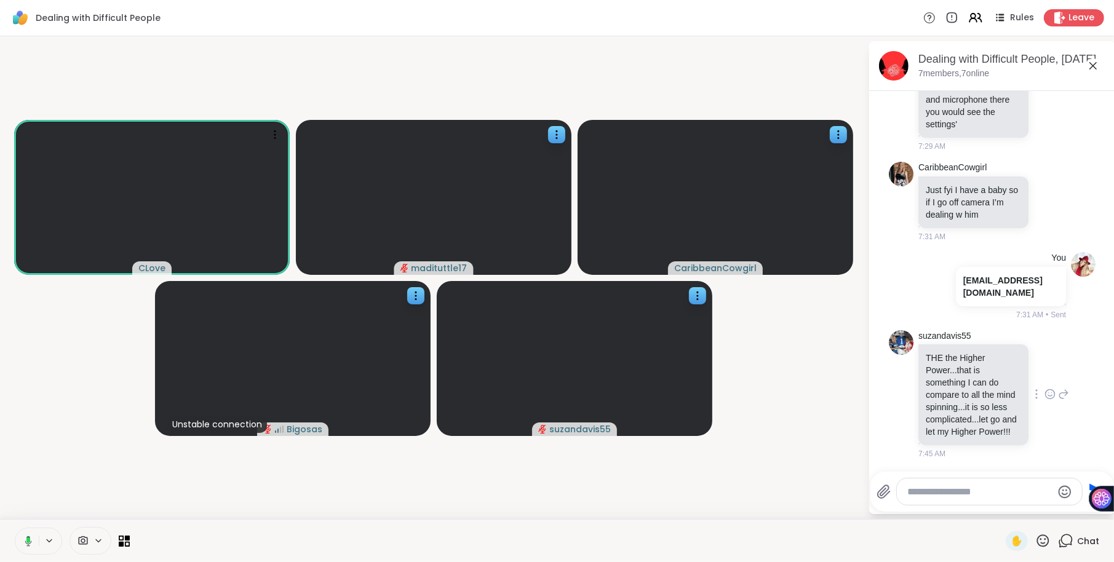
click at [1050, 388] on icon at bounding box center [1049, 394] width 11 height 12
click at [951, 369] on div "Select Reaction: Heart" at bounding box center [952, 374] width 11 height 11
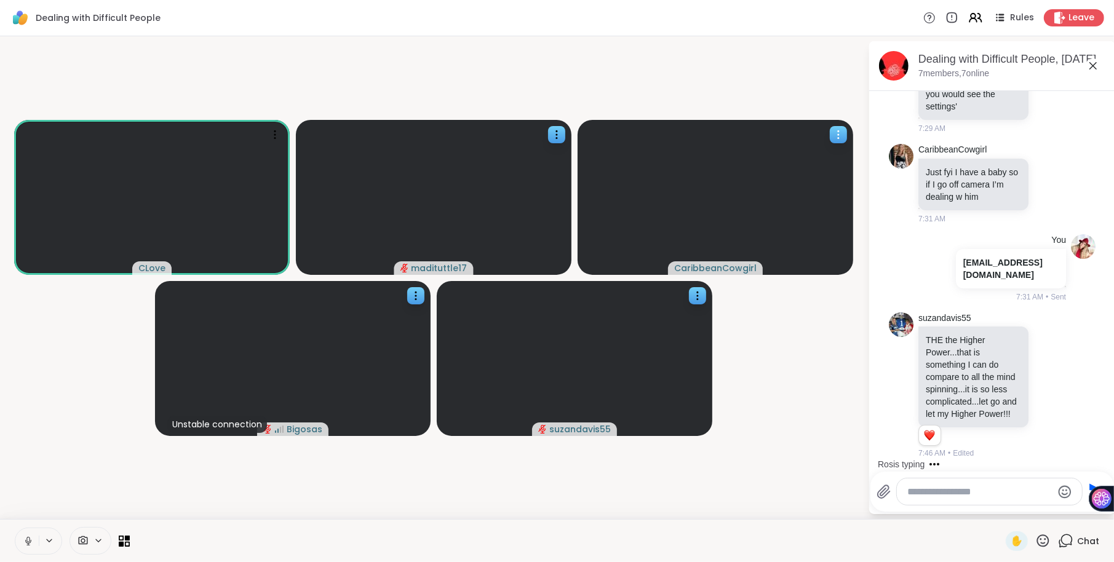
click at [836, 137] on icon at bounding box center [838, 135] width 12 height 12
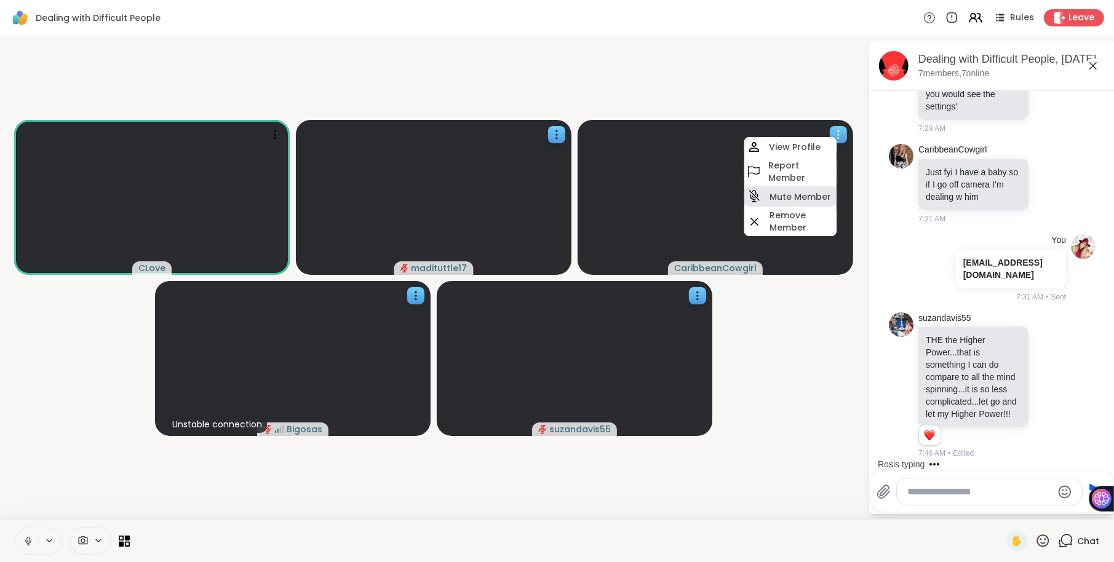
click at [797, 196] on h4 "Mute Member" at bounding box center [800, 197] width 62 height 12
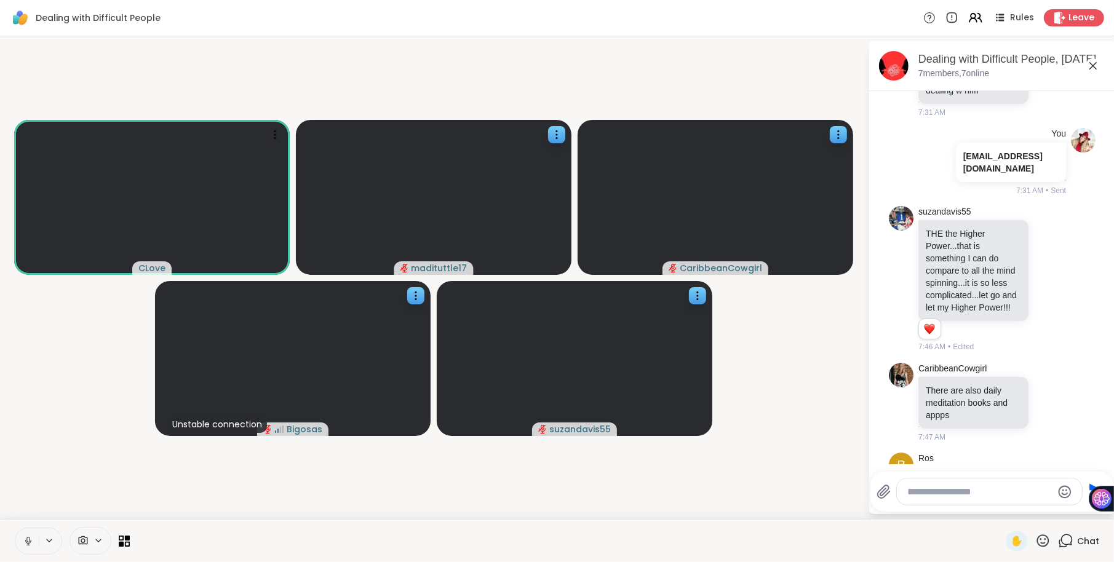
scroll to position [1247, 0]
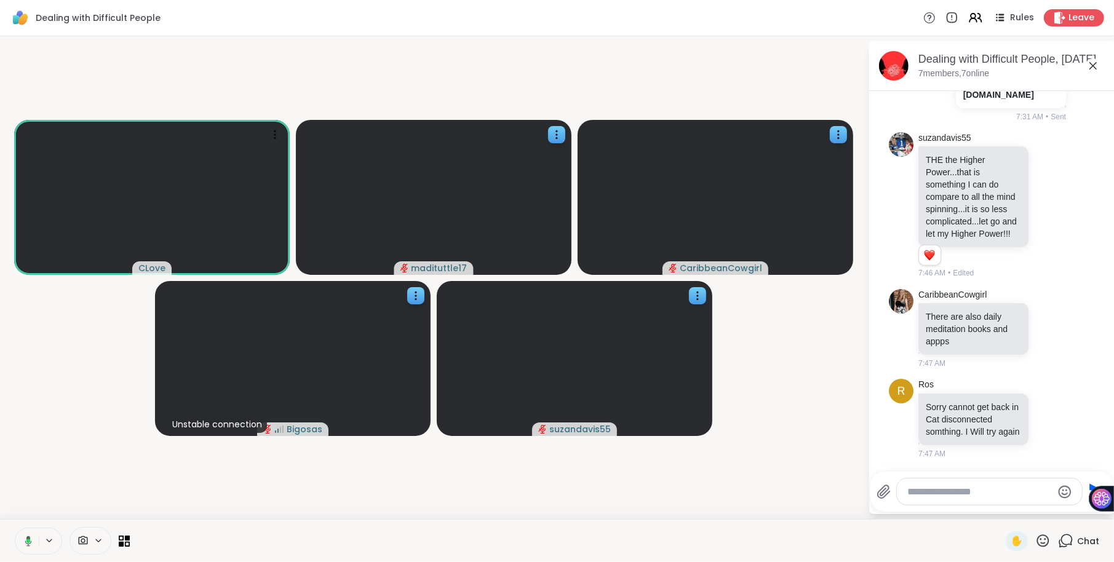
click at [929, 493] on textarea "Type your message" at bounding box center [980, 492] width 144 height 12
type textarea "**********"
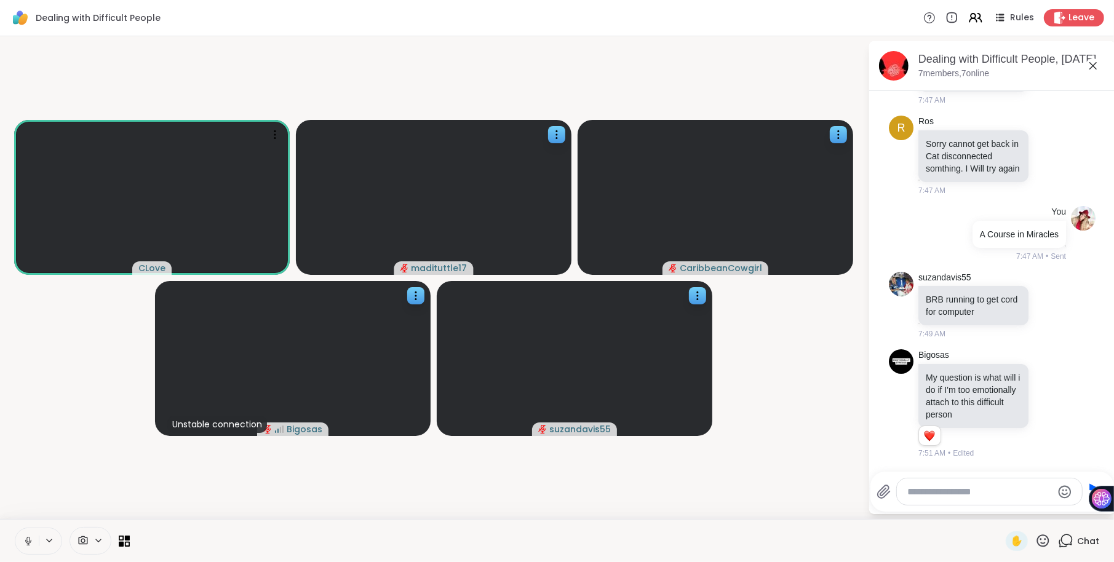
scroll to position [1510, 0]
paste textarea "**********"
type textarea "**********"
click at [930, 491] on textarea "Type your message" at bounding box center [980, 492] width 144 height 12
paste textarea "**********"
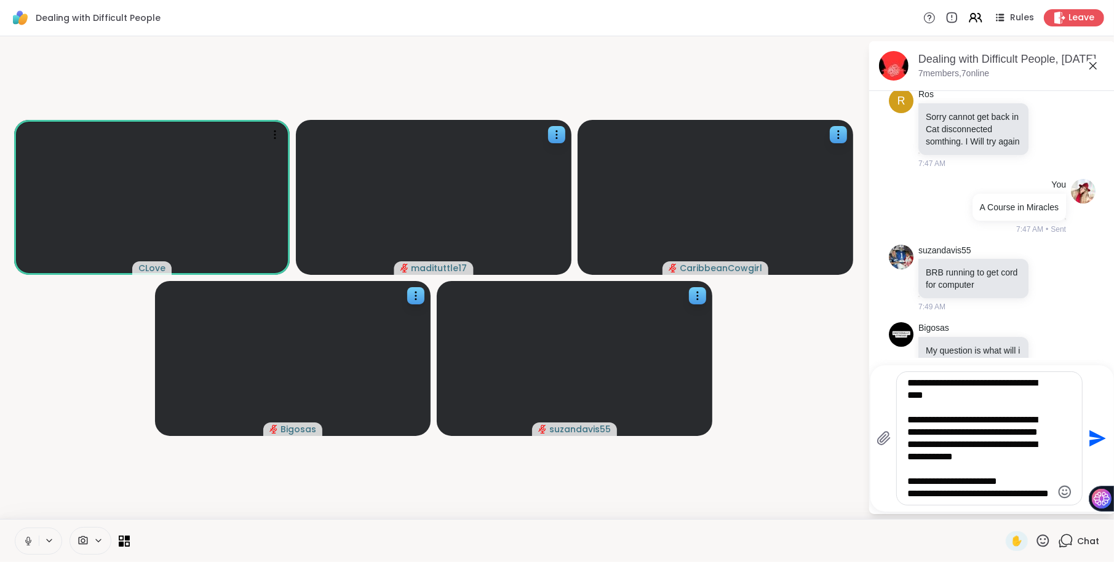
scroll to position [841, 0]
drag, startPoint x: 940, startPoint y: 482, endPoint x: 907, endPoint y: 441, distance: 52.8
click at [908, 441] on textarea "Type your message" at bounding box center [980, 438] width 144 height 123
type textarea "**********"
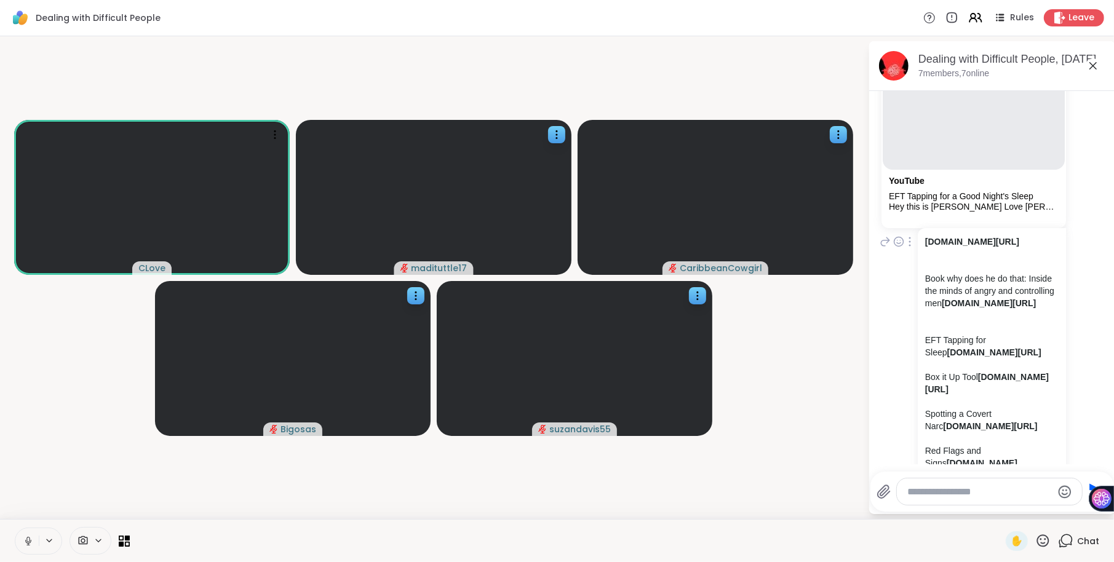
scroll to position [2458, 0]
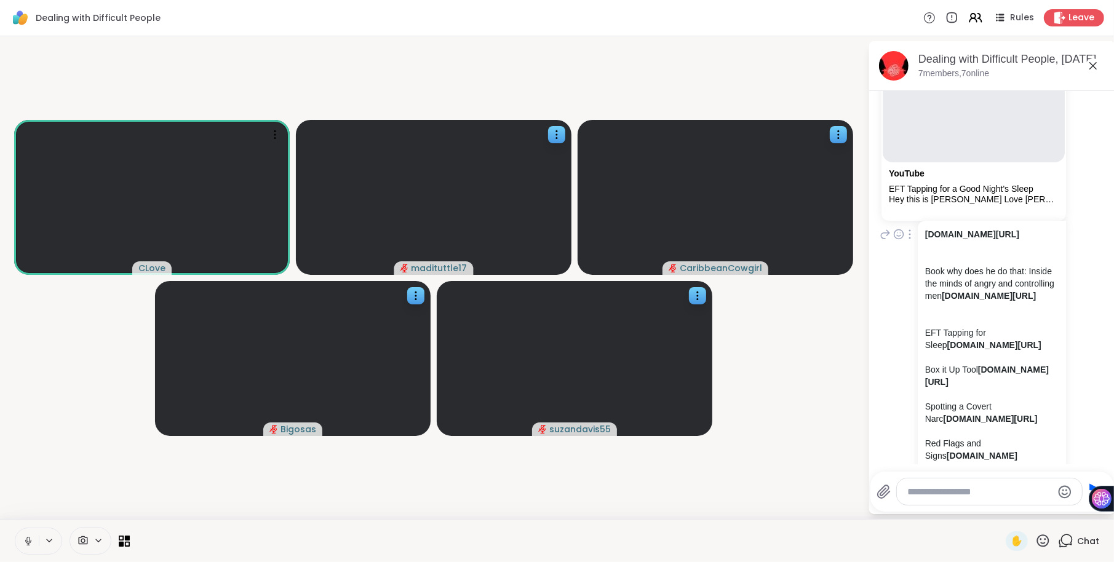
drag, startPoint x: 989, startPoint y: 300, endPoint x: 919, endPoint y: 257, distance: 82.0
copy link "[DOMAIN_NAME][URL]"
click at [939, 487] on textarea "Type your message" at bounding box center [980, 492] width 144 height 12
paste textarea "**********"
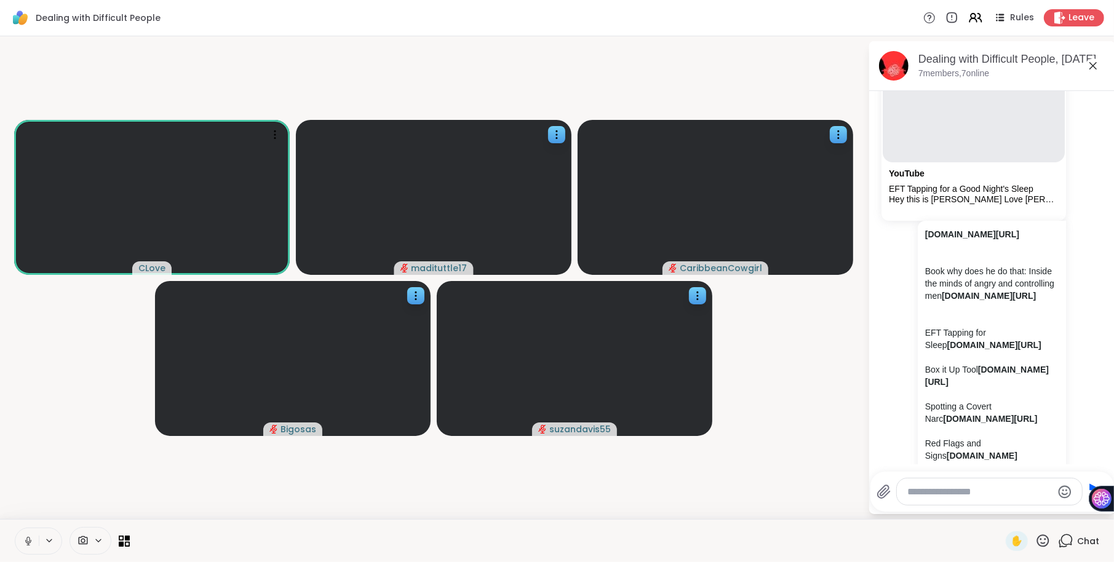
type textarea "**********"
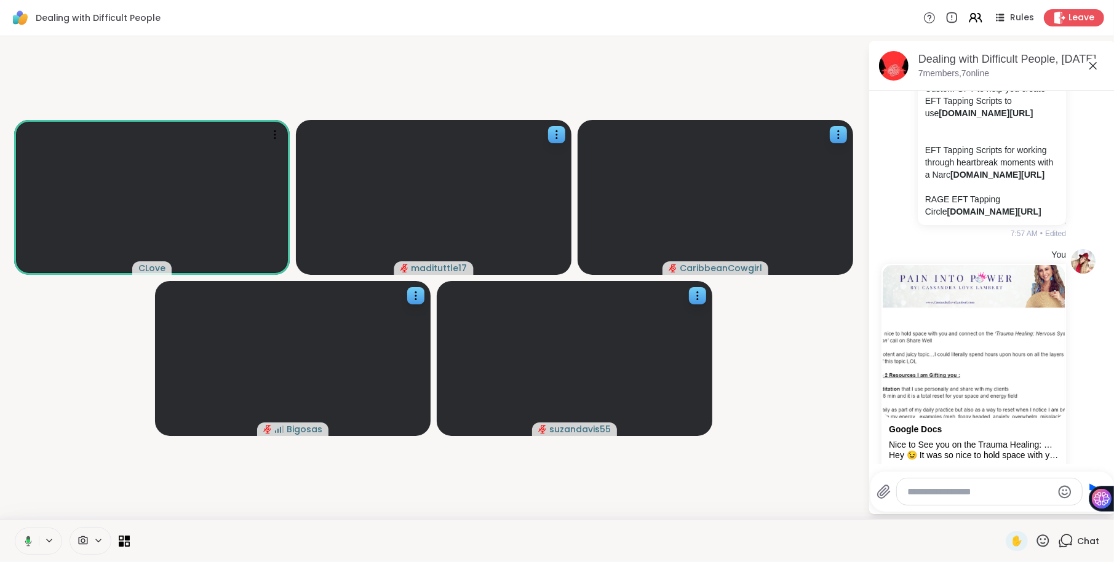
scroll to position [3189, 0]
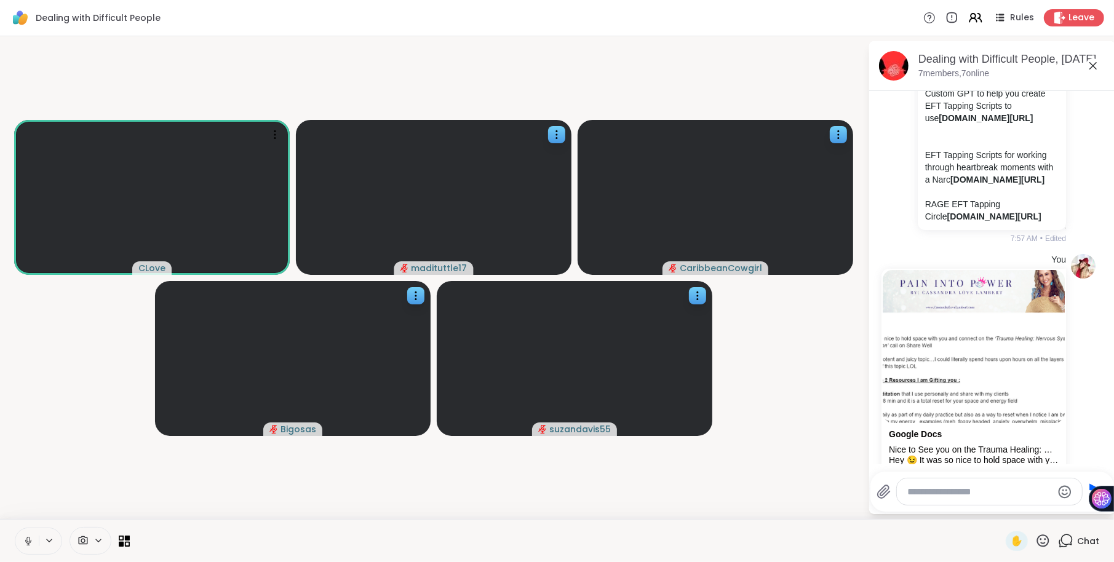
drag, startPoint x: 955, startPoint y: 190, endPoint x: 918, endPoint y: 154, distance: 50.9
copy p "3 keys to Regain your Confidence and Power (FREE Training) [DOMAIN_NAME][URL]"
click at [934, 492] on textarea "Type your message" at bounding box center [980, 492] width 144 height 12
paste textarea "**********"
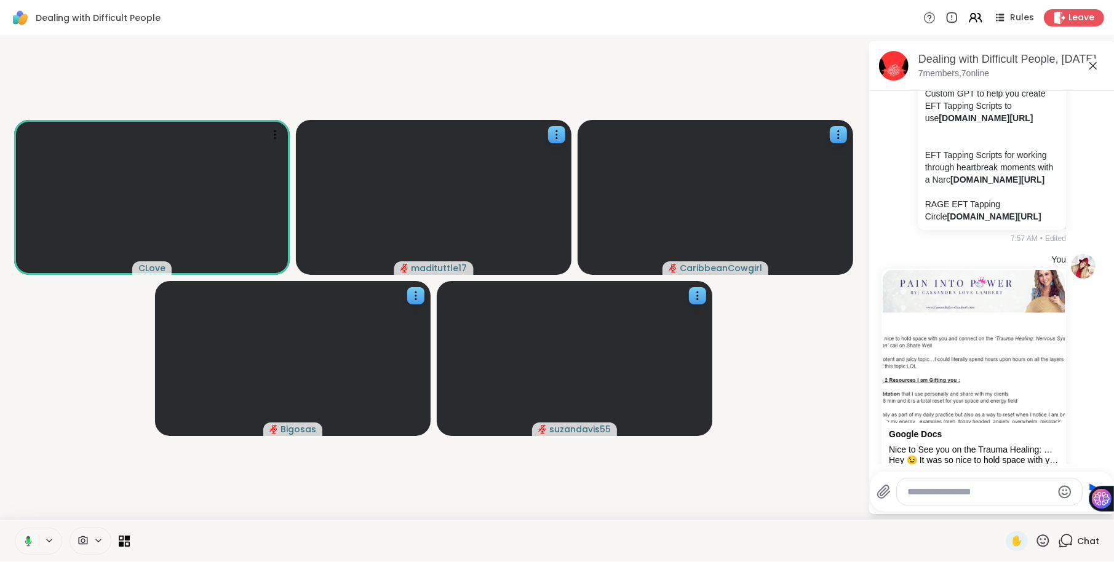
type textarea "**********"
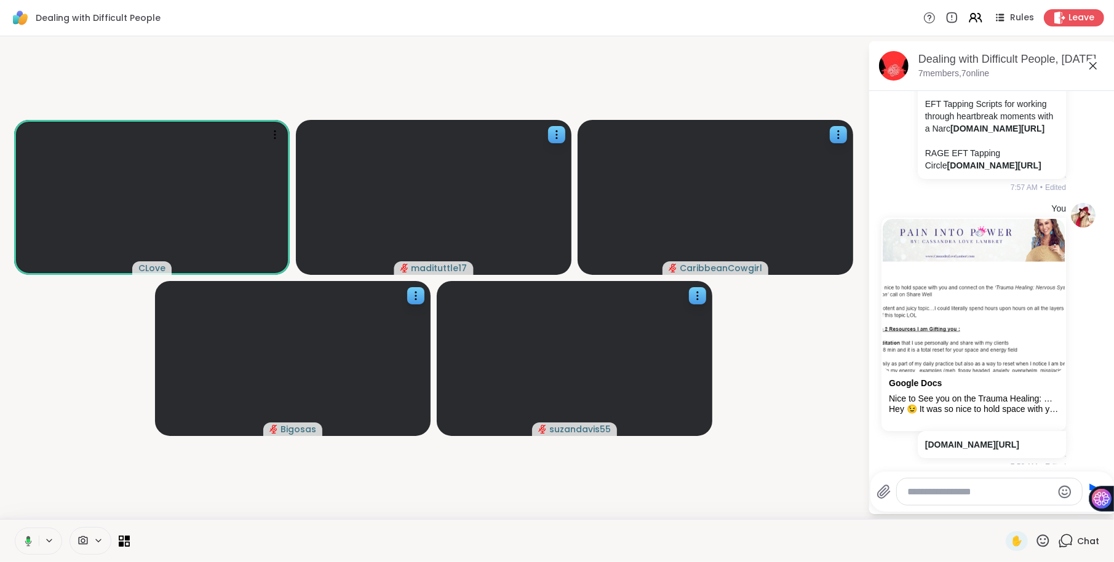
scroll to position [3248, 0]
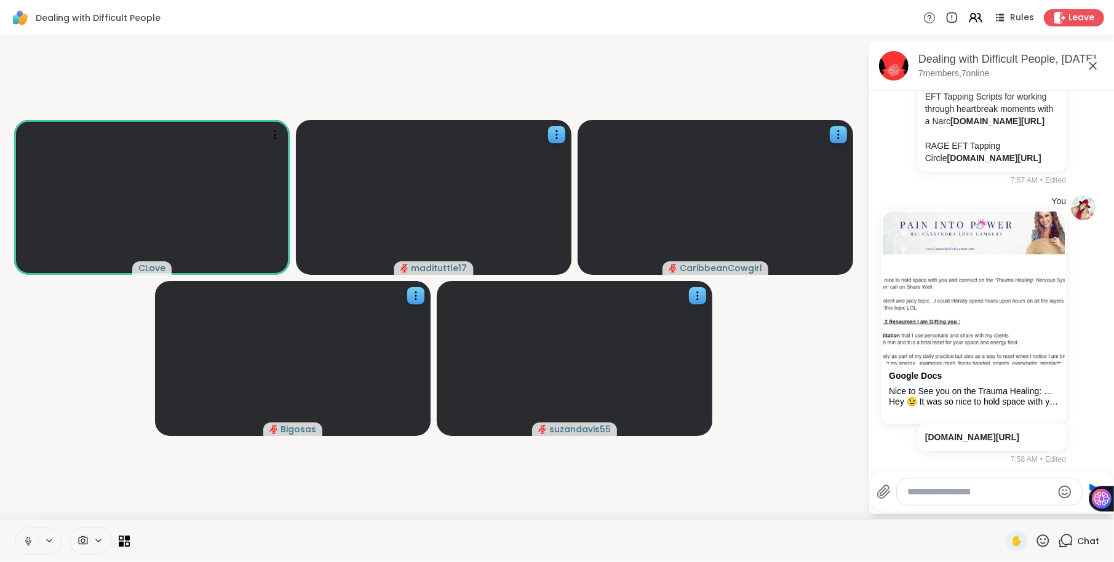
drag, startPoint x: 957, startPoint y: 295, endPoint x: 921, endPoint y: 229, distance: 74.9
copy p "Custom GPT to help you create EFT Tapping Scripts to use [DOMAIN_NAME][URL]"
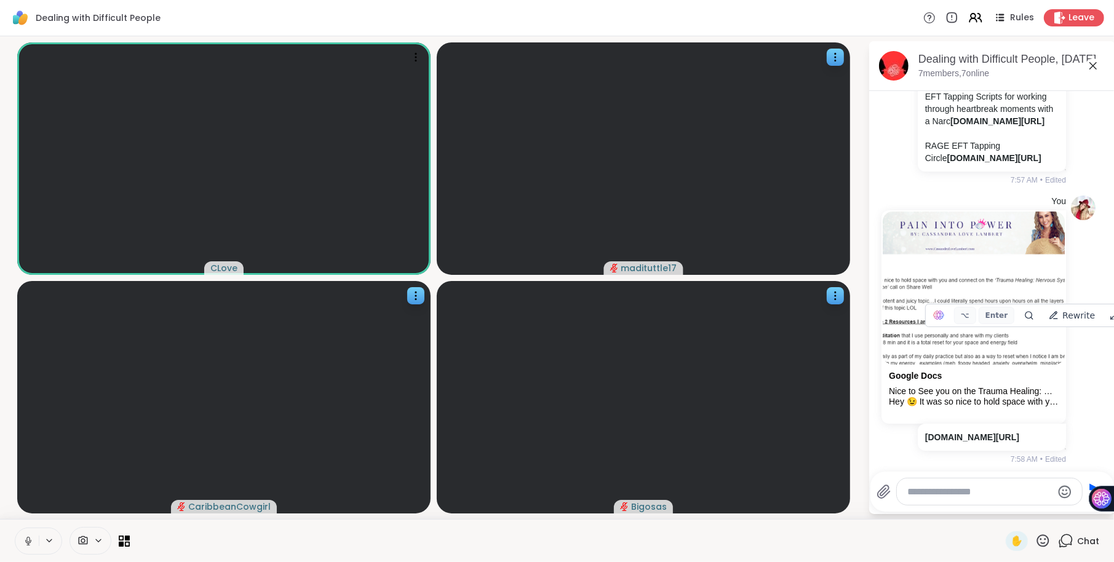
click at [947, 492] on textarea "Type your message" at bounding box center [980, 492] width 144 height 12
paste textarea "**********"
type textarea "**********"
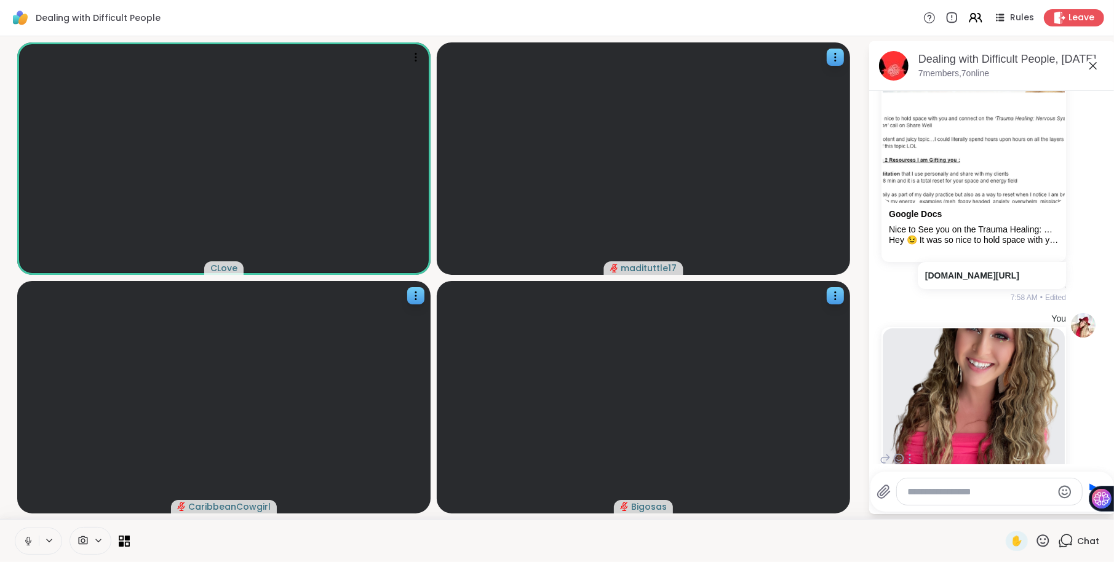
scroll to position [3409, 0]
drag, startPoint x: 949, startPoint y: 274, endPoint x: 920, endPoint y: 246, distance: 40.0
copy p "RAGE EFT Tapping Circle [DOMAIN_NAME][URL]"
click at [933, 496] on textarea "Type your message" at bounding box center [980, 492] width 144 height 12
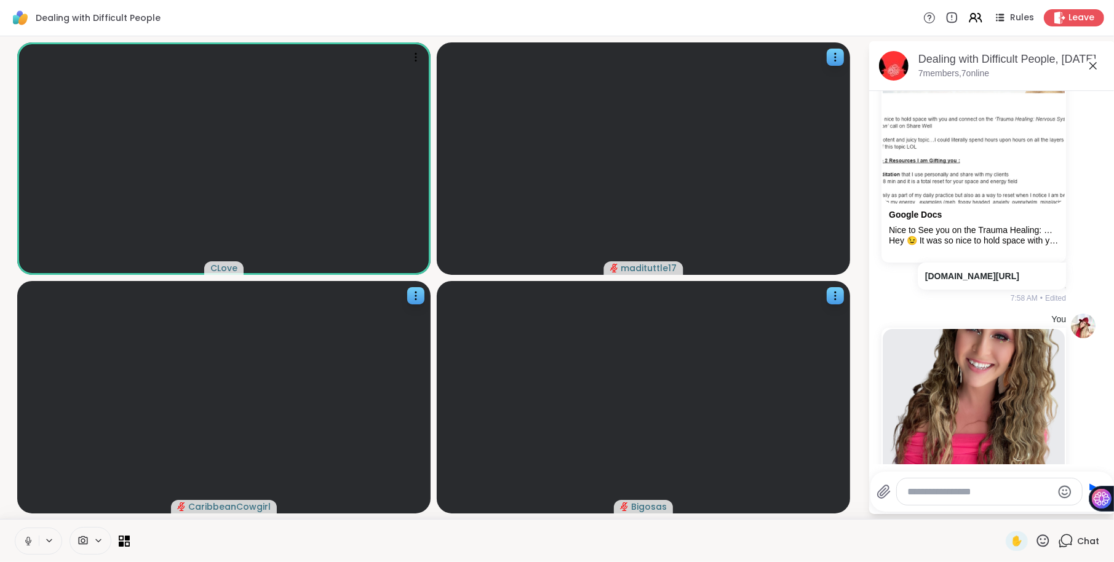
paste textarea "**********"
type textarea "**********"
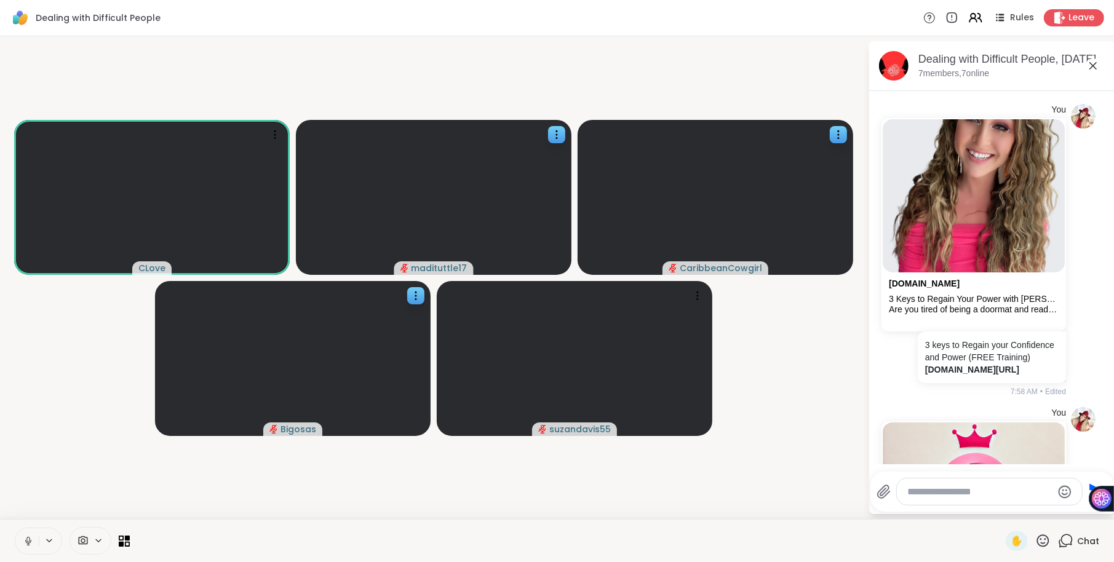
scroll to position [3604, 0]
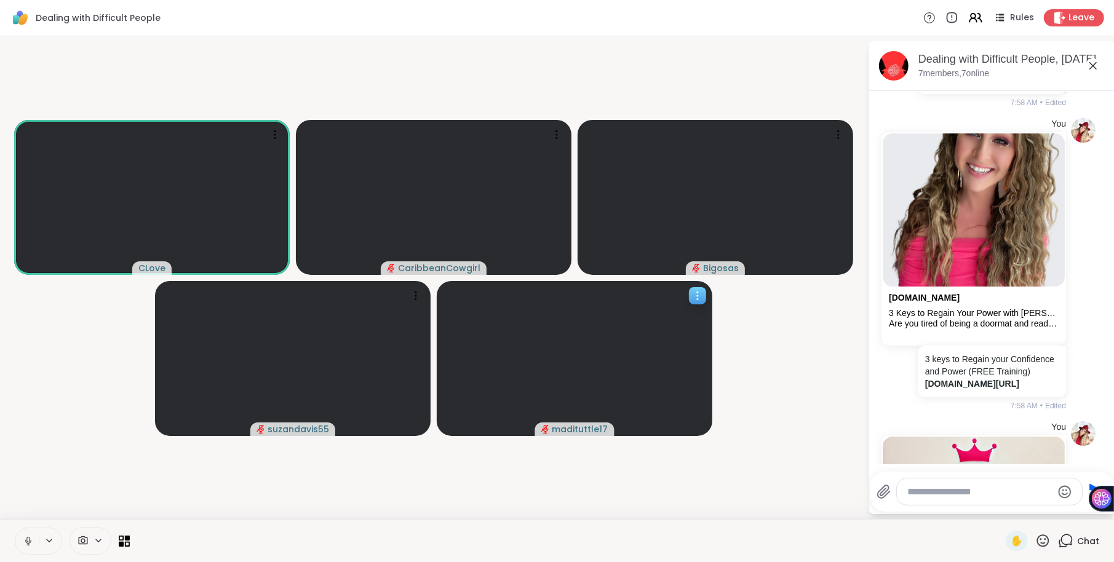
click at [699, 296] on icon at bounding box center [697, 296] width 12 height 12
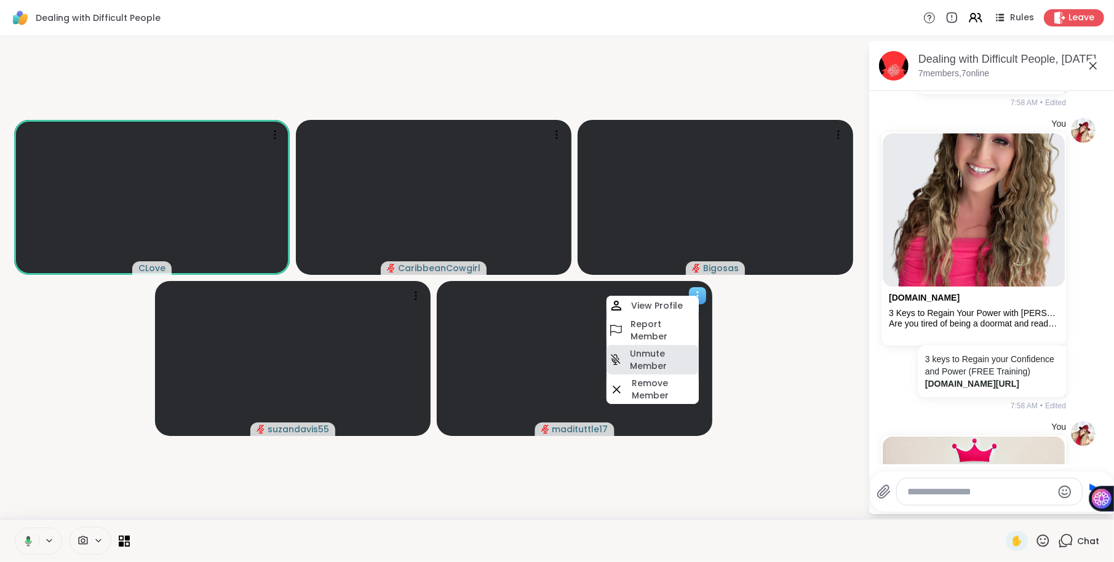
click at [658, 355] on h4 "Unmute Member" at bounding box center [663, 360] width 66 height 25
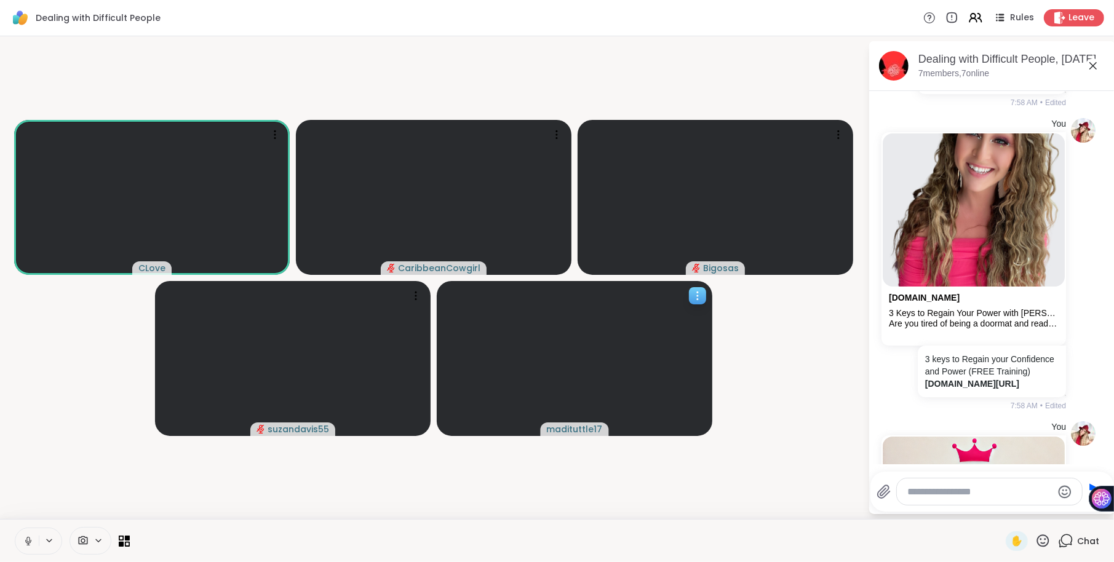
click at [702, 298] on icon at bounding box center [697, 296] width 12 height 12
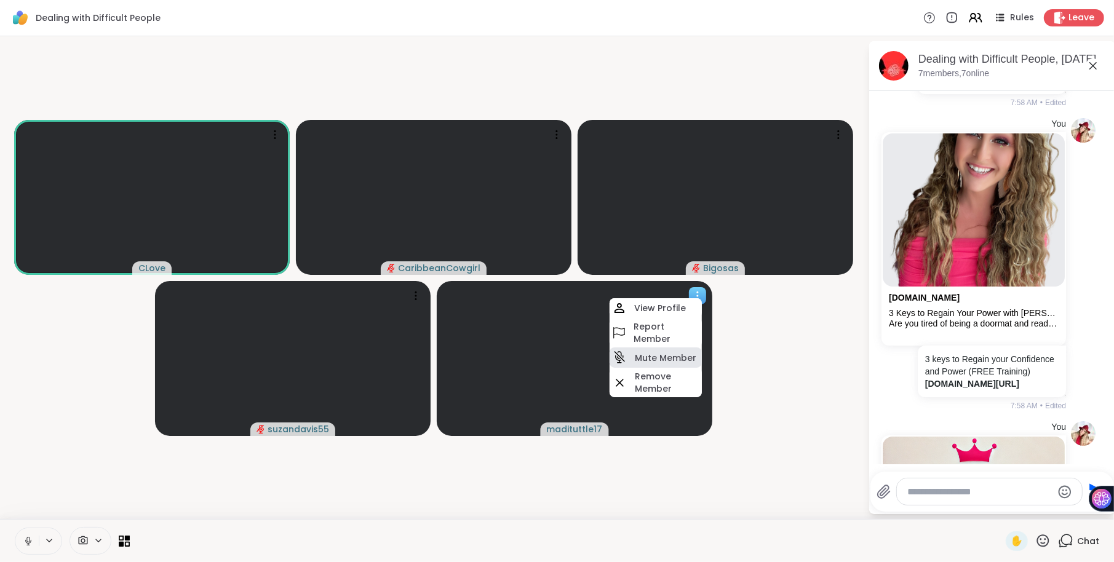
click at [694, 360] on h4 "Mute Member" at bounding box center [666, 358] width 62 height 12
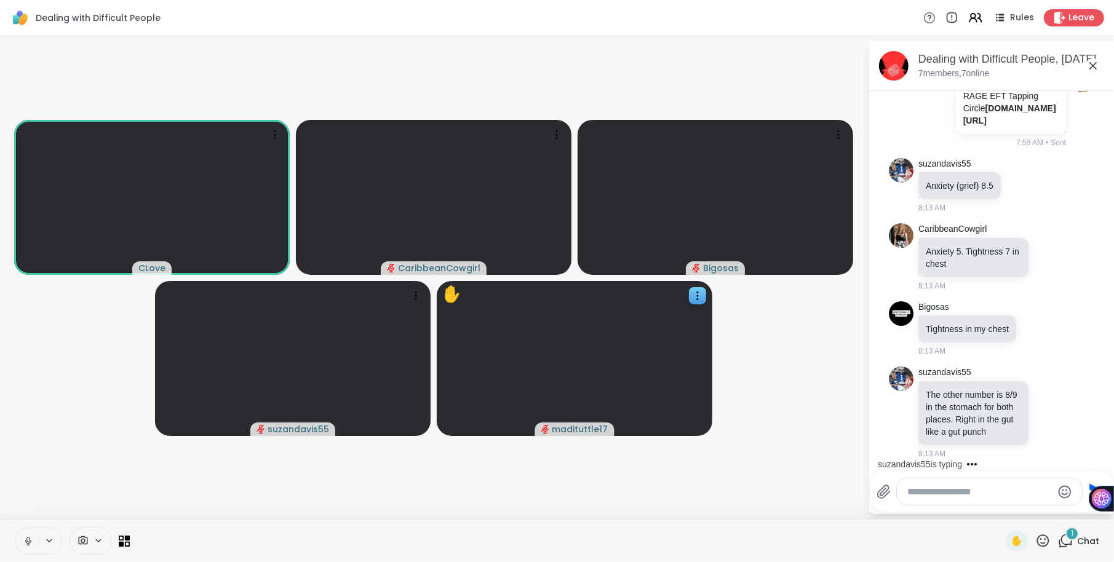
scroll to position [4628, 0]
click at [696, 298] on icon at bounding box center [697, 296] width 12 height 12
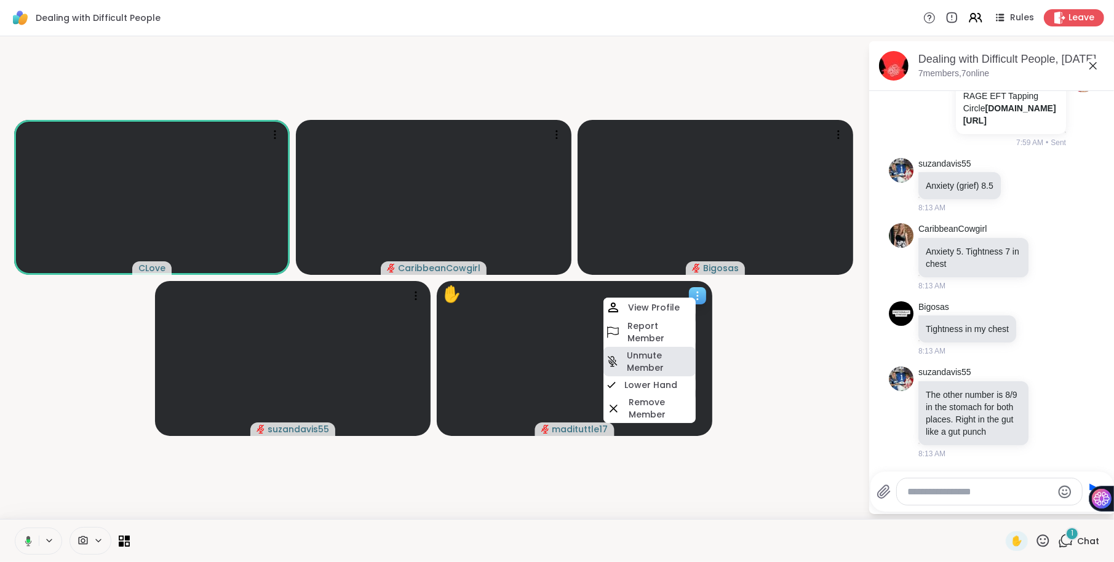
click at [649, 354] on h4 "Unmute Member" at bounding box center [660, 361] width 66 height 25
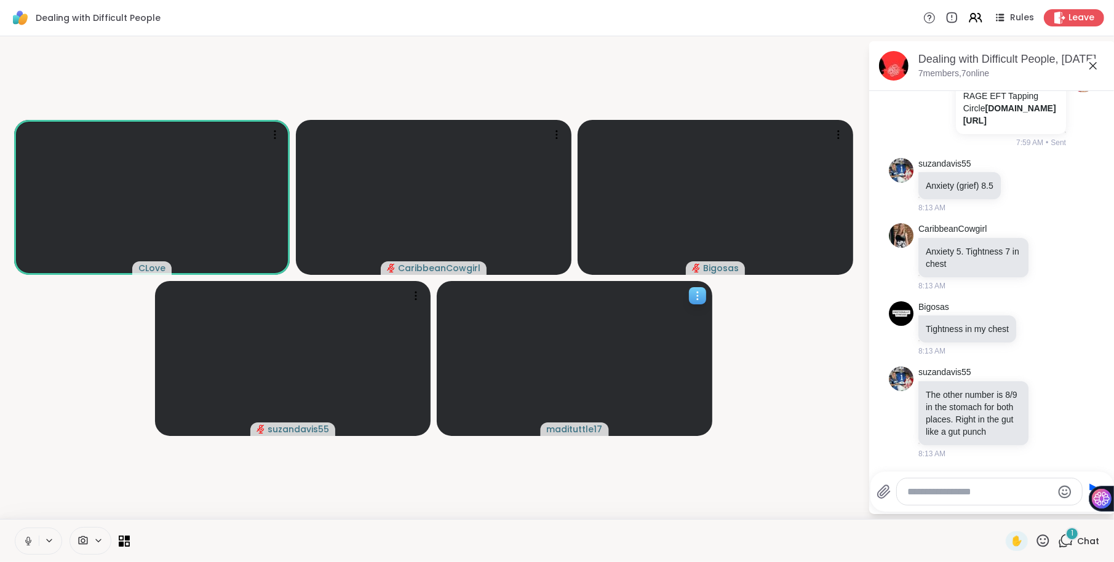
click at [703, 298] on icon at bounding box center [697, 296] width 12 height 12
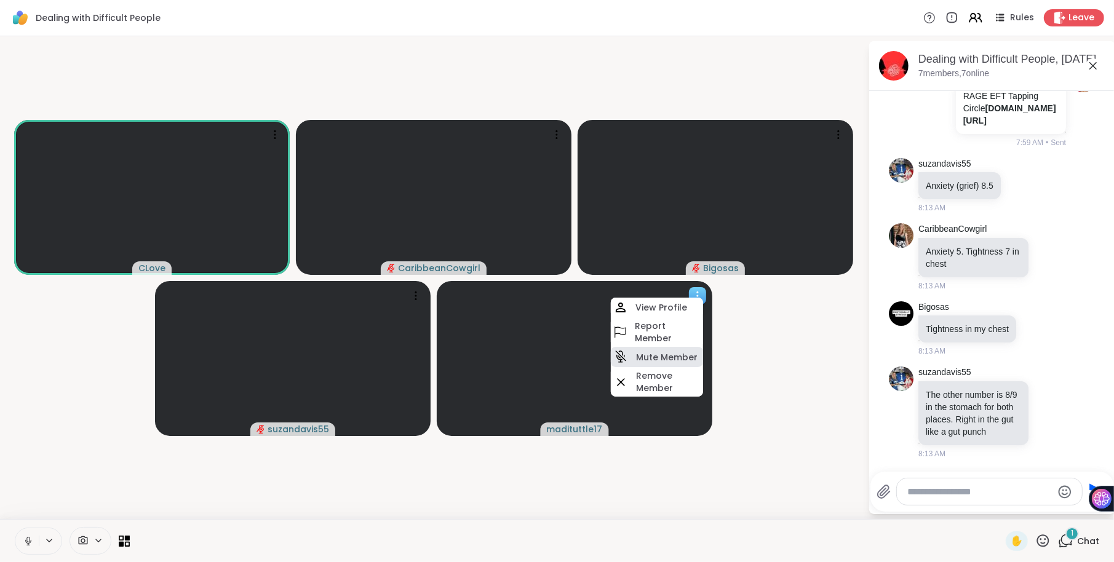
click at [654, 356] on h4 "Mute Member" at bounding box center [667, 357] width 62 height 12
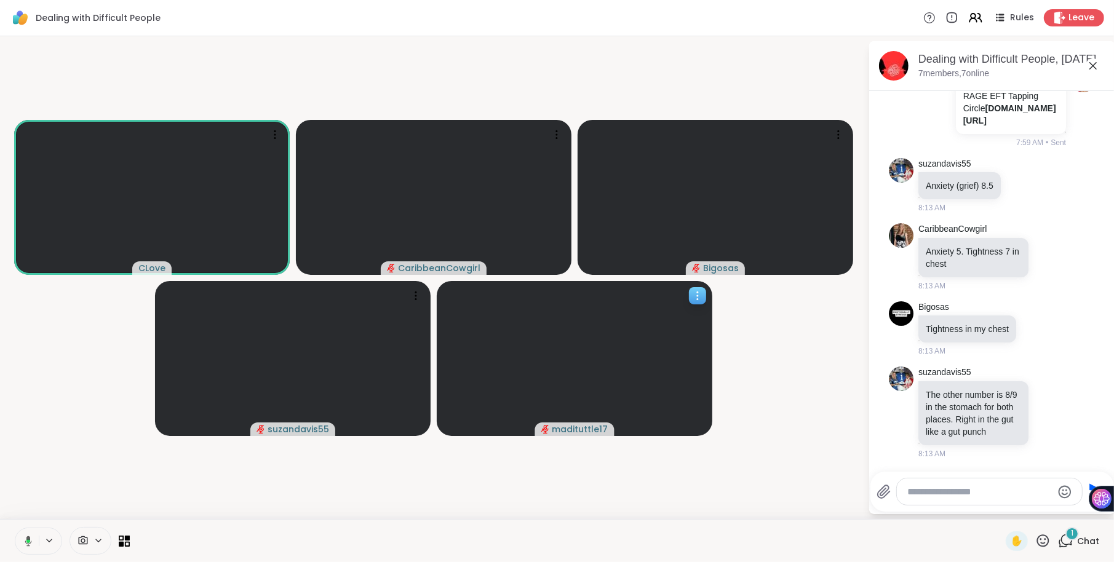
click at [702, 296] on icon at bounding box center [697, 296] width 12 height 12
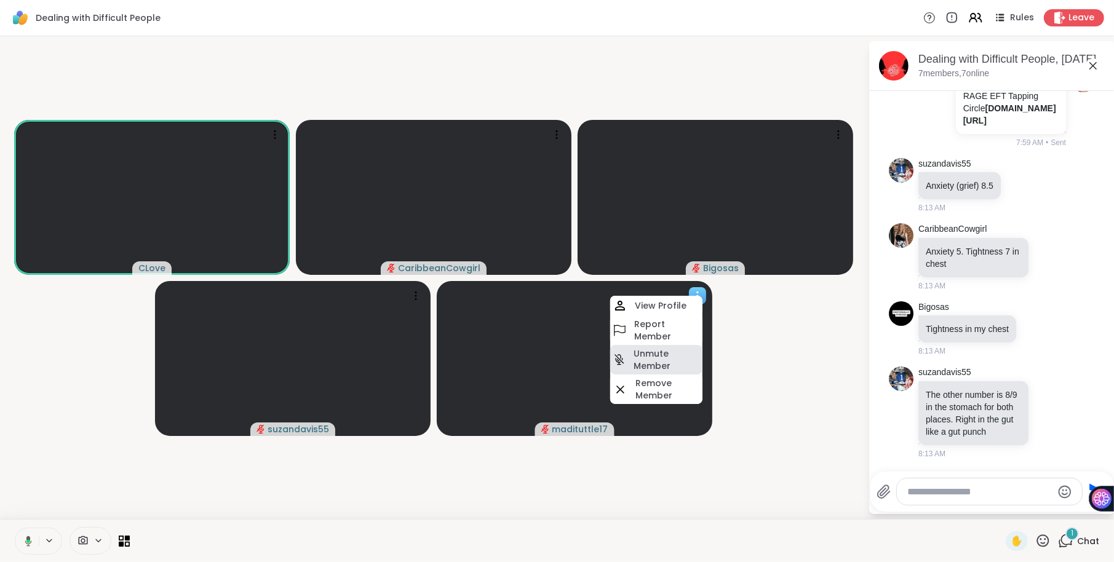
click at [642, 360] on h4 "Unmute Member" at bounding box center [667, 360] width 66 height 25
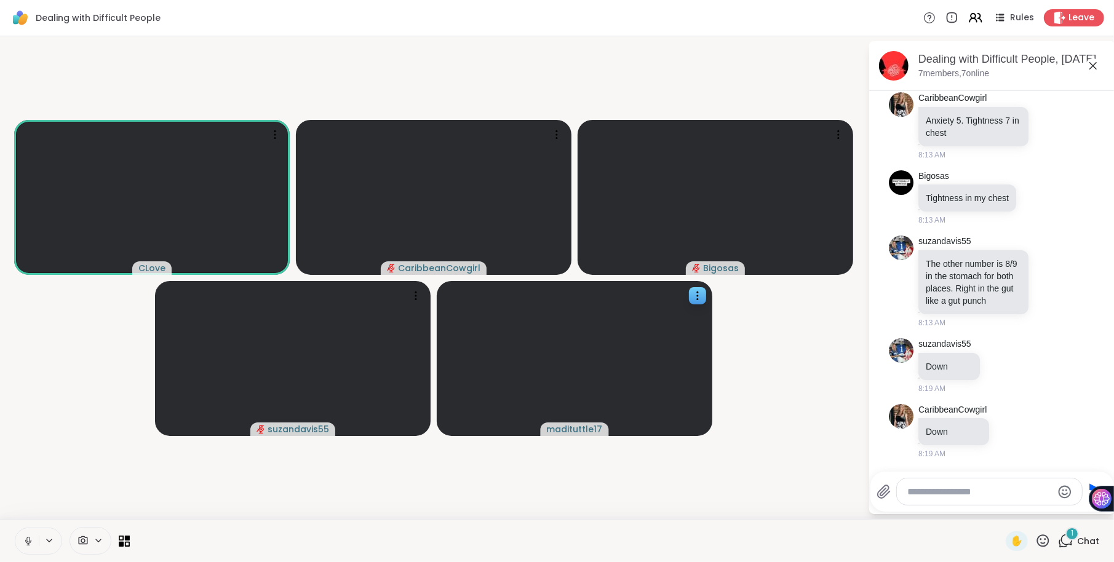
scroll to position [4758, 0]
click at [555, 133] on icon at bounding box center [556, 135] width 12 height 12
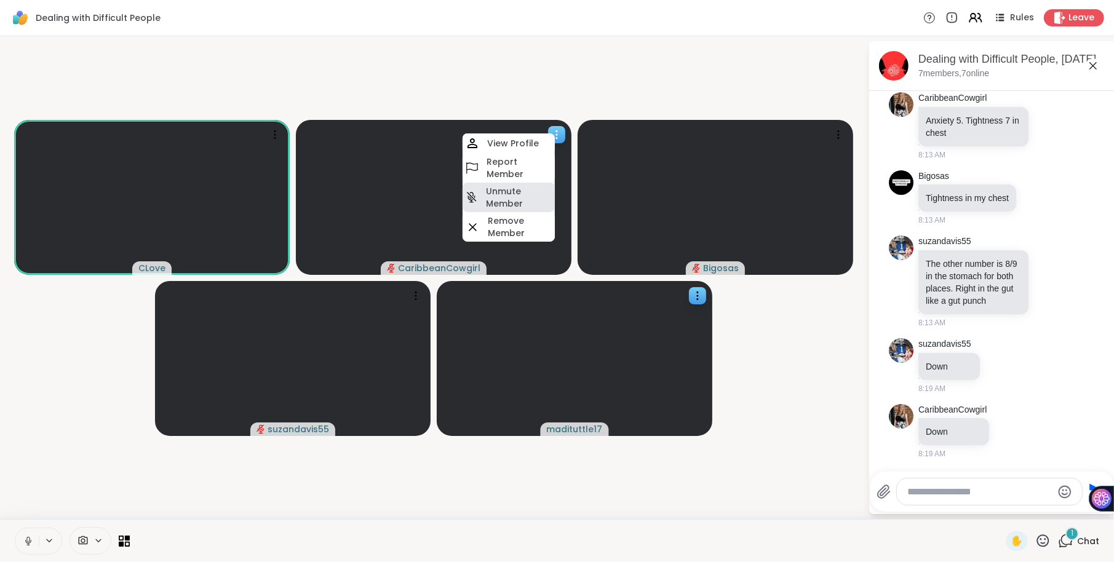
click at [527, 192] on h4 "Unmute Member" at bounding box center [519, 197] width 66 height 25
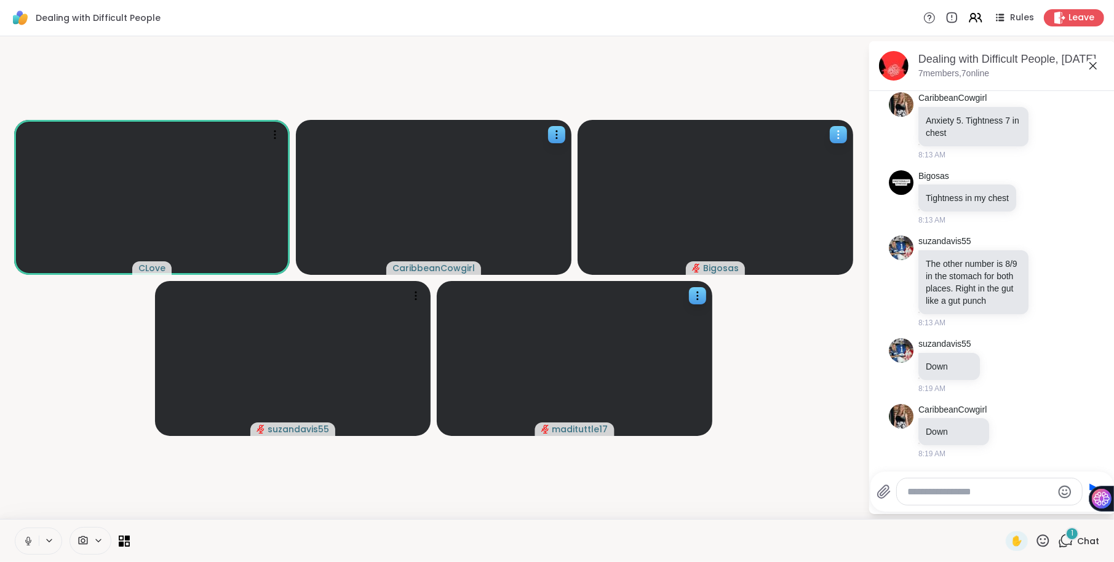
click at [836, 127] on div at bounding box center [838, 134] width 17 height 17
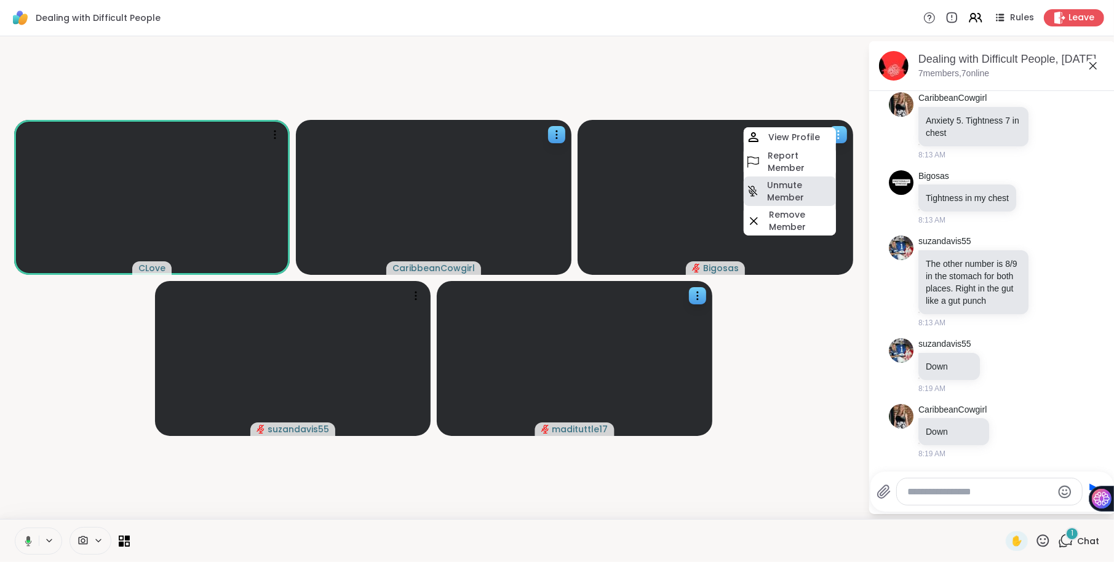
click at [792, 196] on h4 "Unmute Member" at bounding box center [800, 191] width 66 height 25
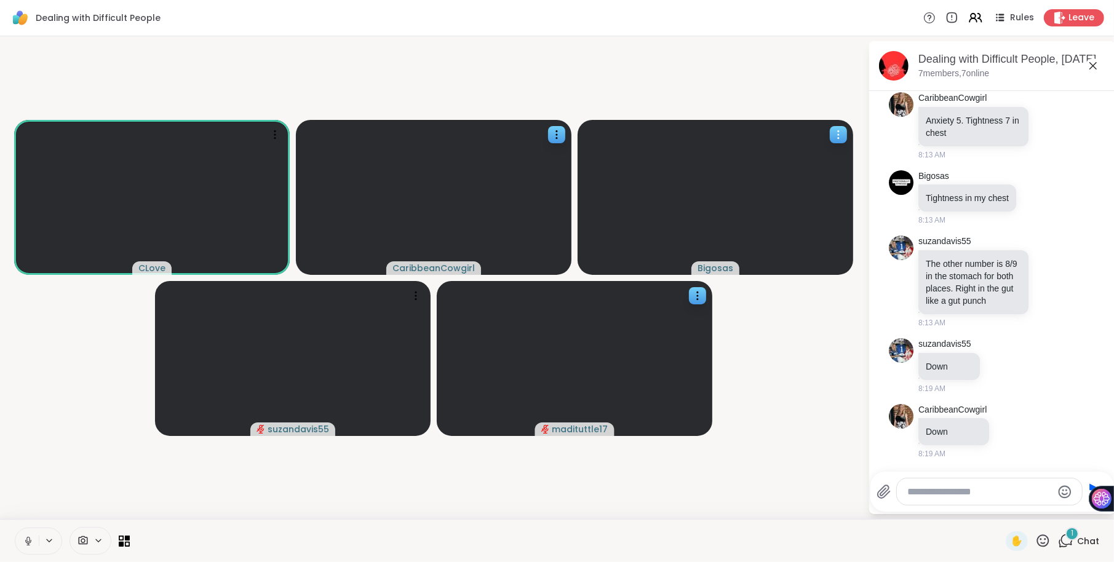
click at [835, 133] on icon at bounding box center [838, 135] width 12 height 12
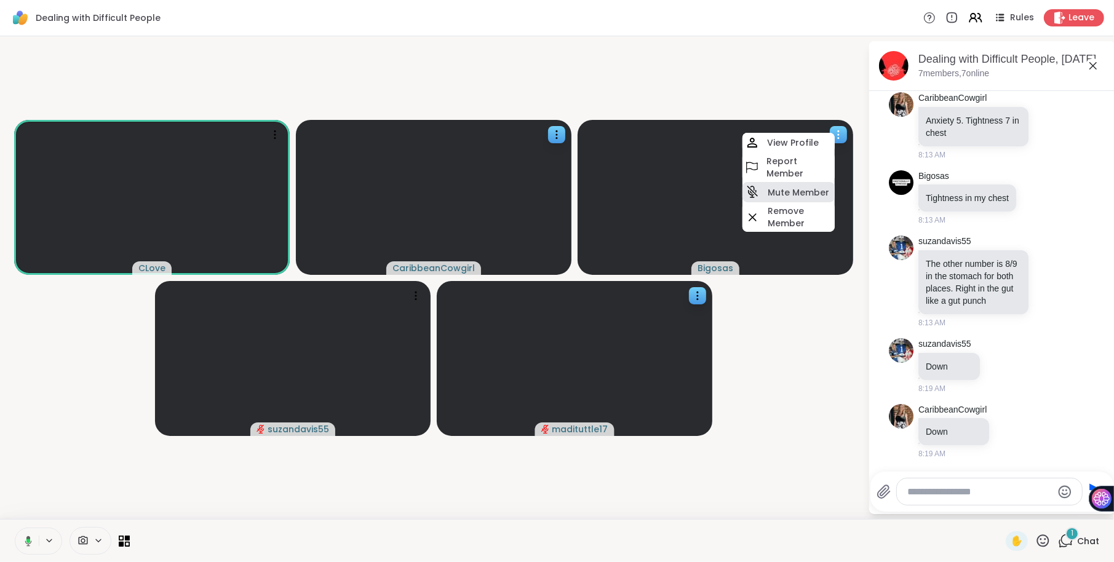
click at [800, 194] on h4 "Mute Member" at bounding box center [799, 192] width 62 height 12
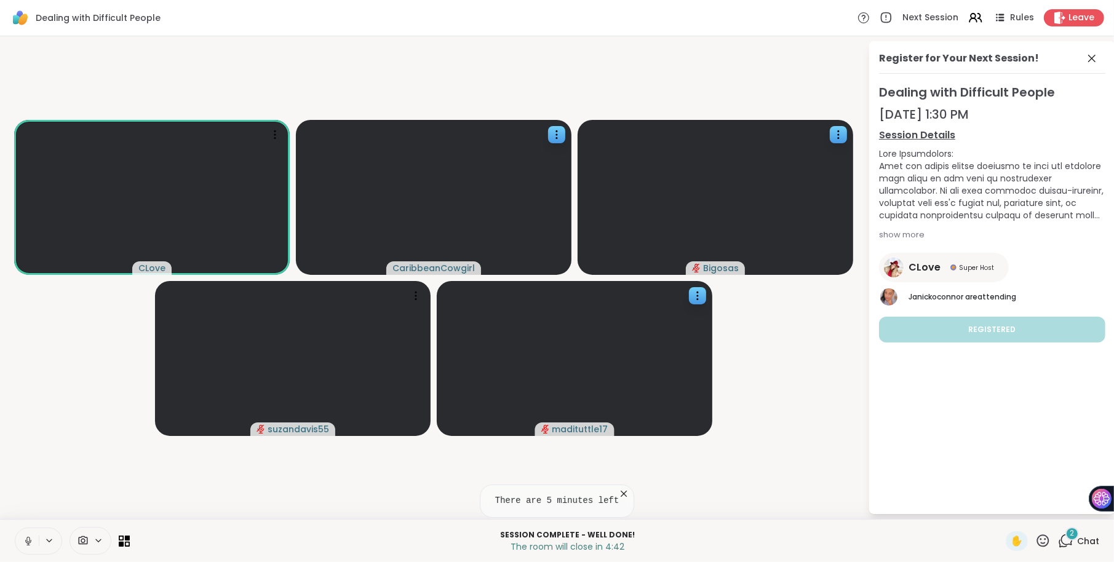
click at [1072, 548] on icon at bounding box center [1065, 540] width 15 height 15
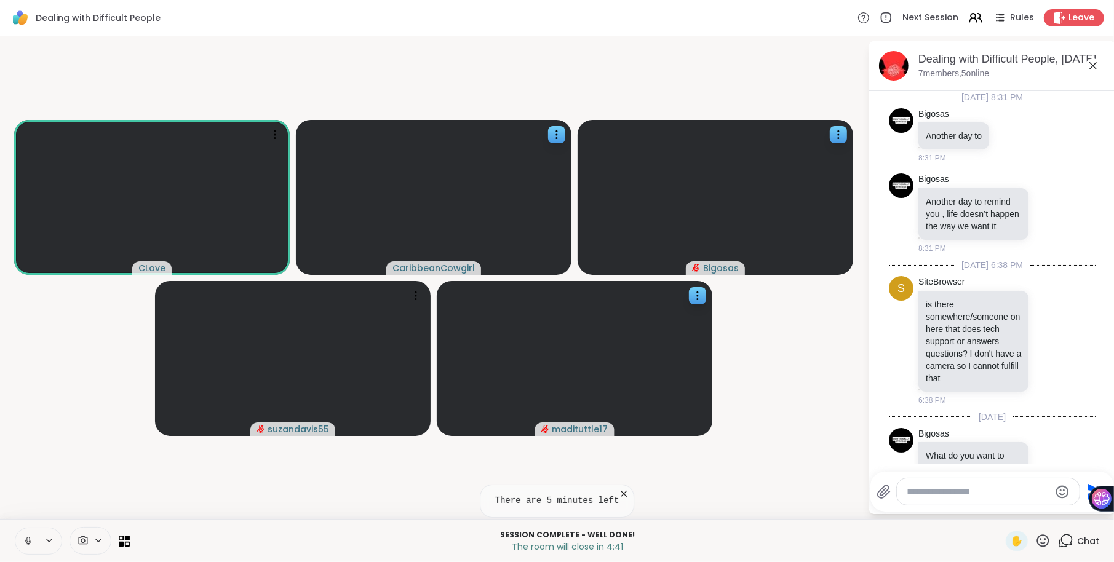
scroll to position [4865, 0]
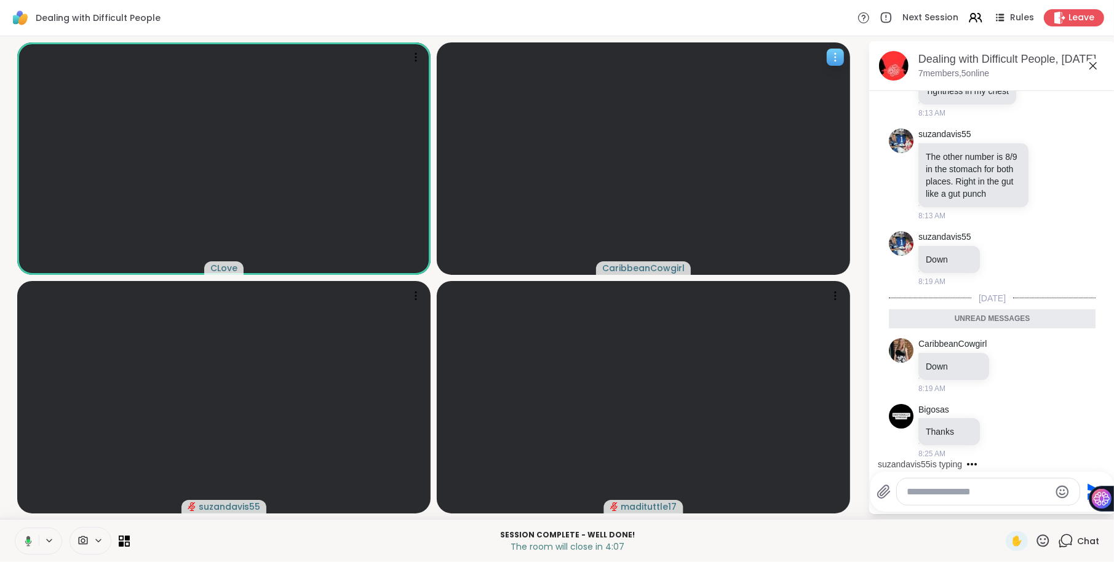
click at [837, 55] on icon at bounding box center [835, 57] width 12 height 12
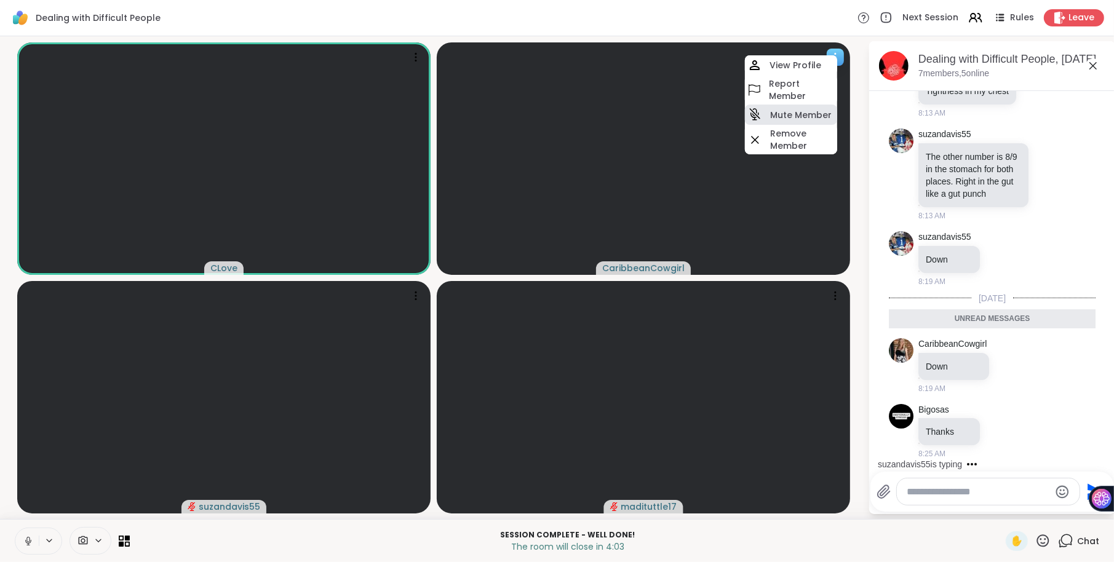
click at [808, 110] on h4 "Mute Member" at bounding box center [801, 115] width 62 height 12
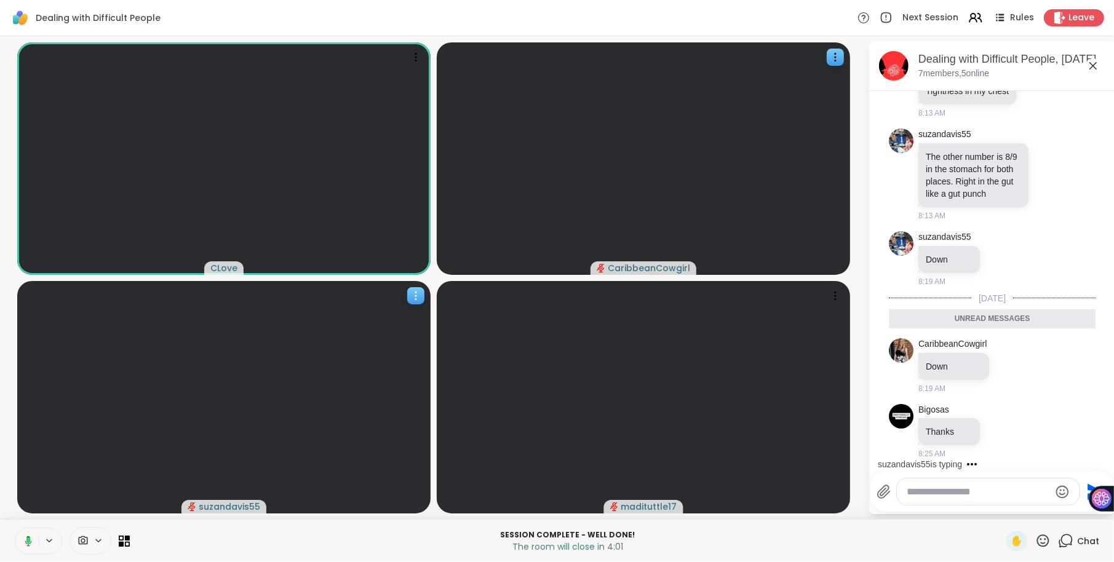
click at [418, 297] on icon at bounding box center [416, 296] width 12 height 12
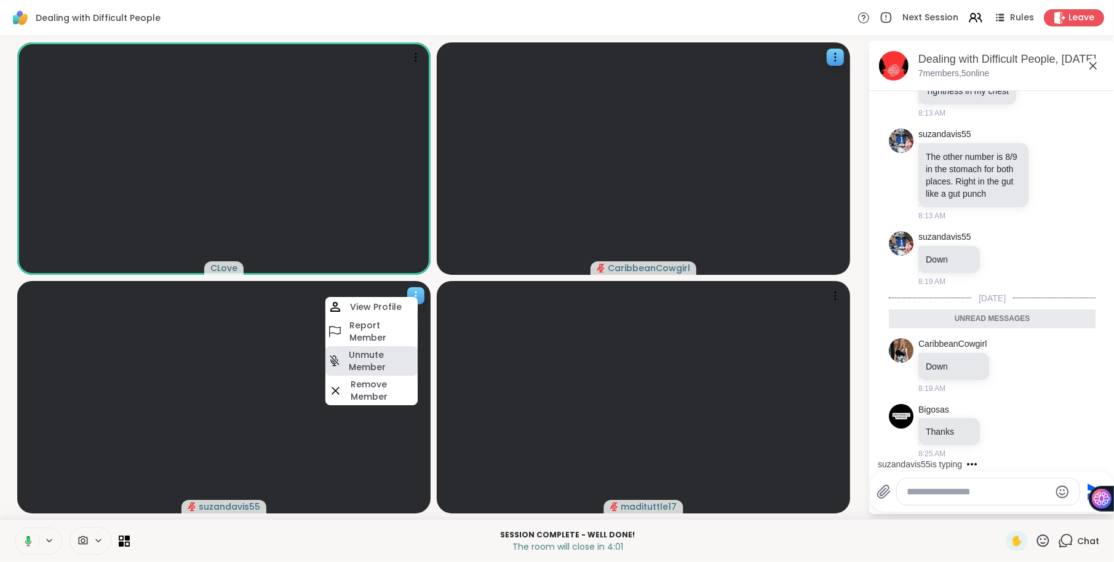
click at [383, 356] on h4 "Unmute Member" at bounding box center [382, 361] width 66 height 25
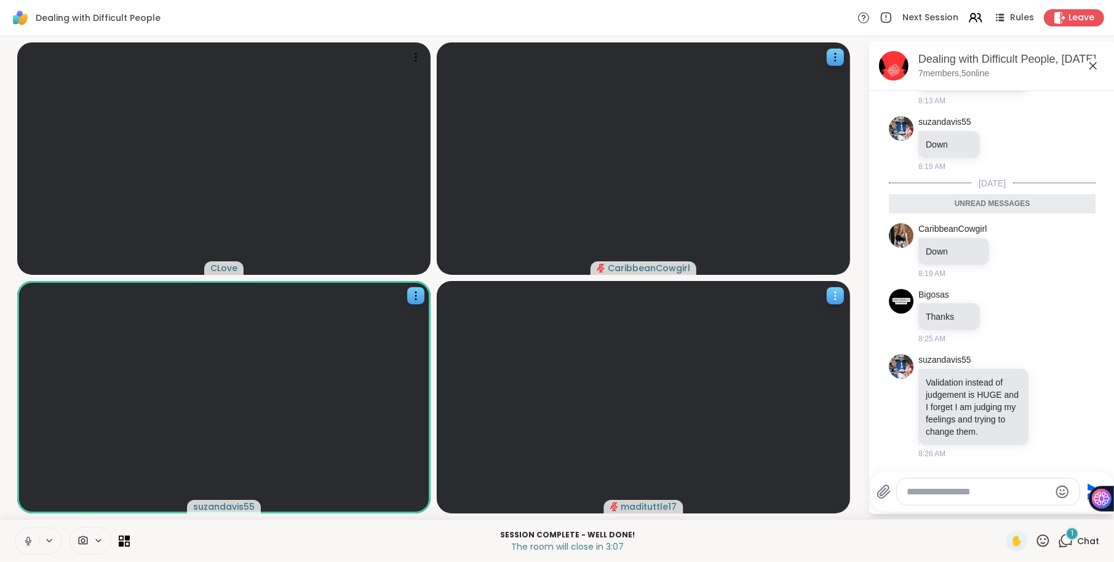
scroll to position [4949, 0]
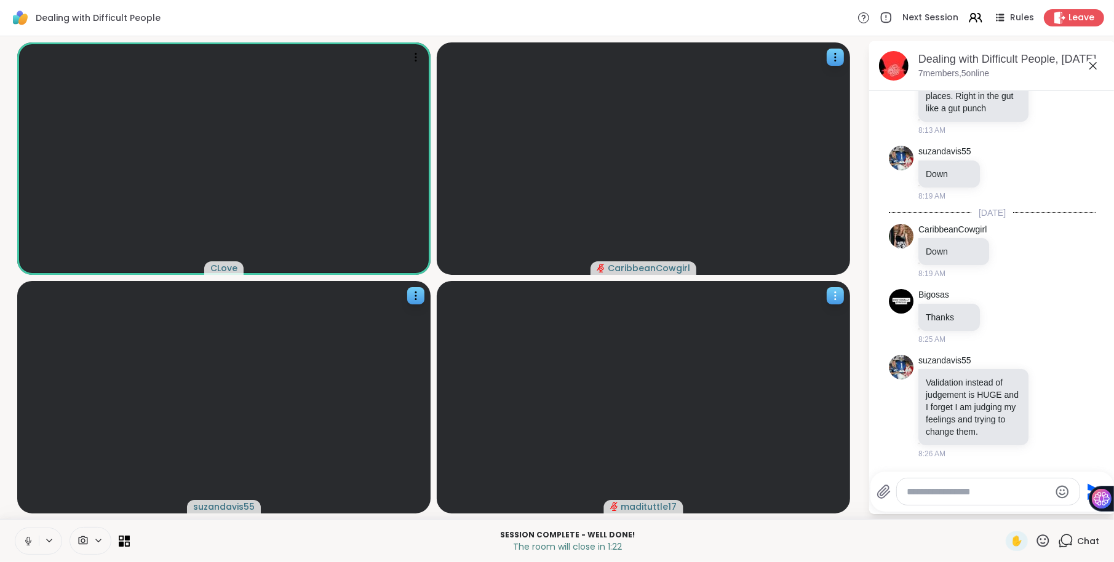
click at [836, 296] on icon at bounding box center [835, 296] width 12 height 12
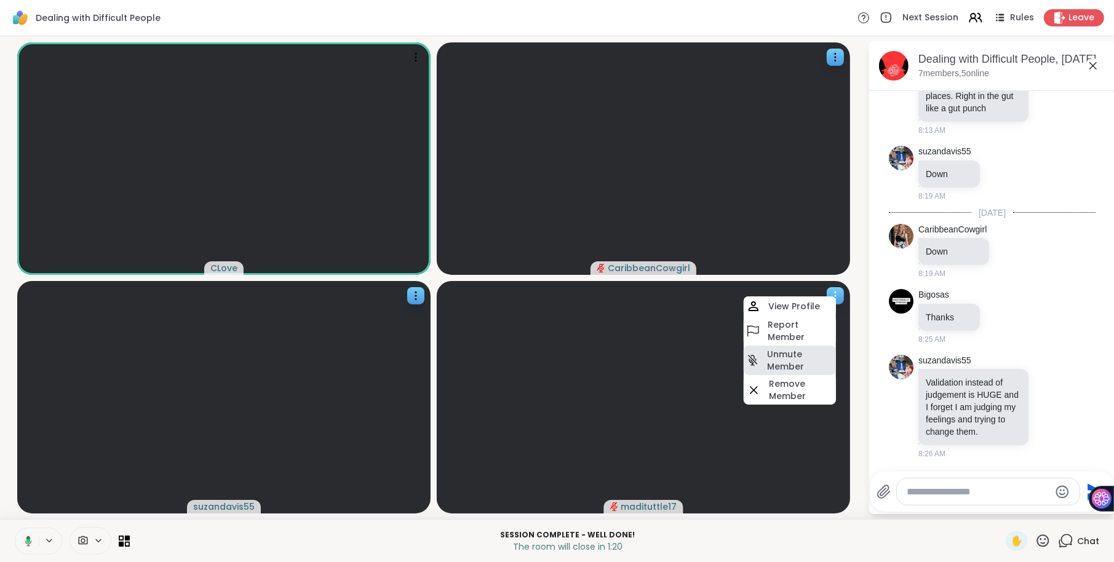
click at [796, 354] on h4 "Unmute Member" at bounding box center [800, 360] width 66 height 25
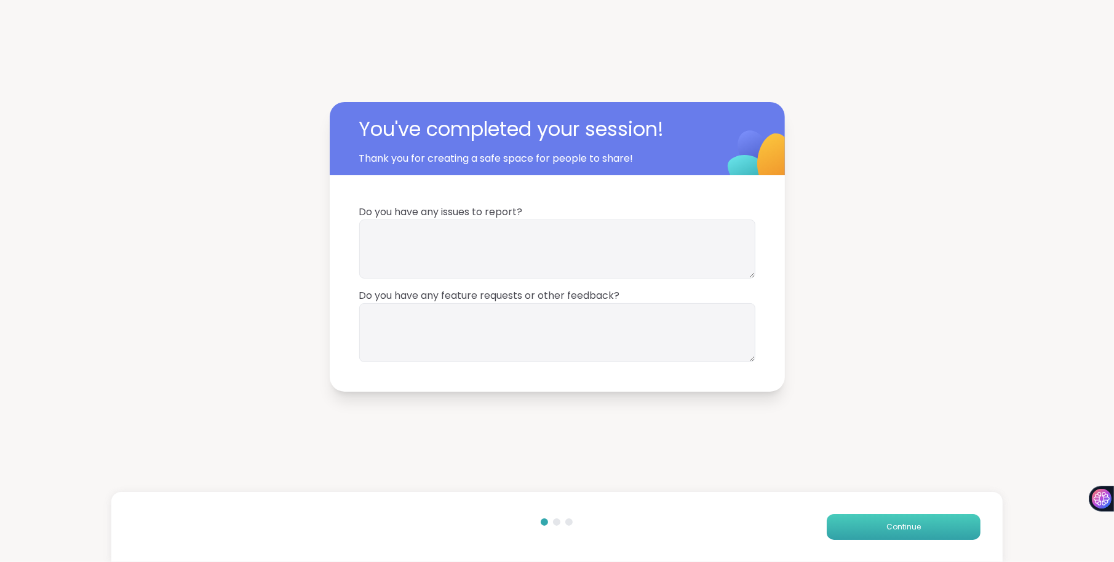
click at [901, 531] on span "Continue" at bounding box center [903, 527] width 34 height 11
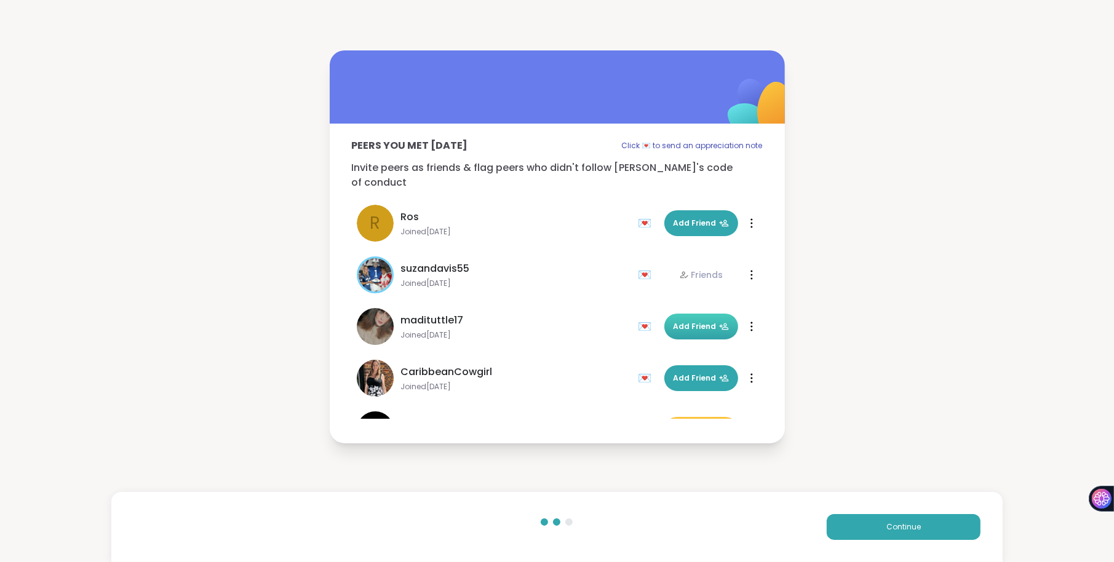
click at [677, 321] on span "Add Friend" at bounding box center [701, 326] width 55 height 11
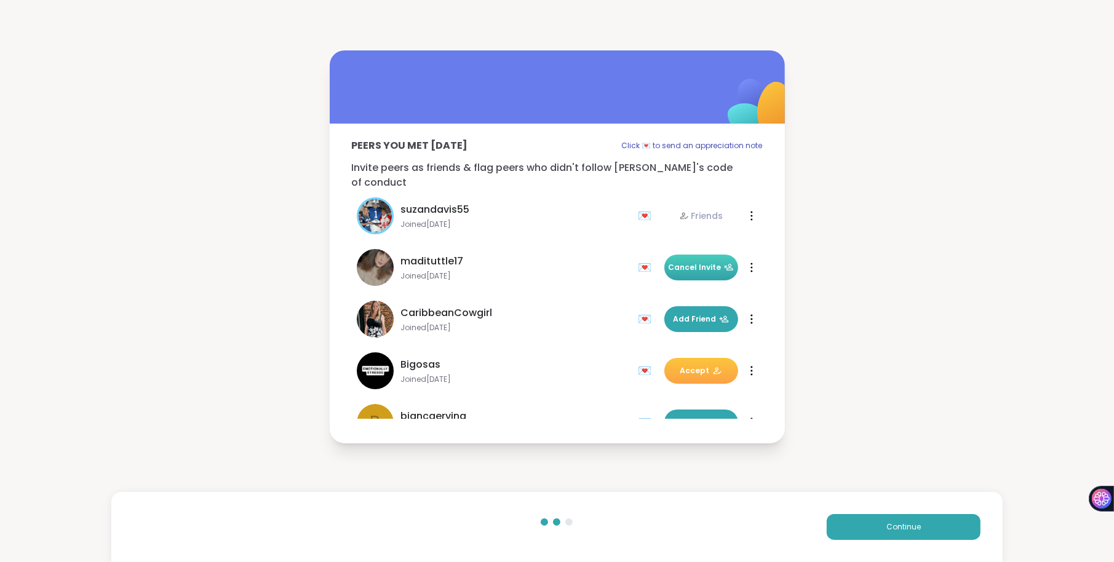
scroll to position [60, 0]
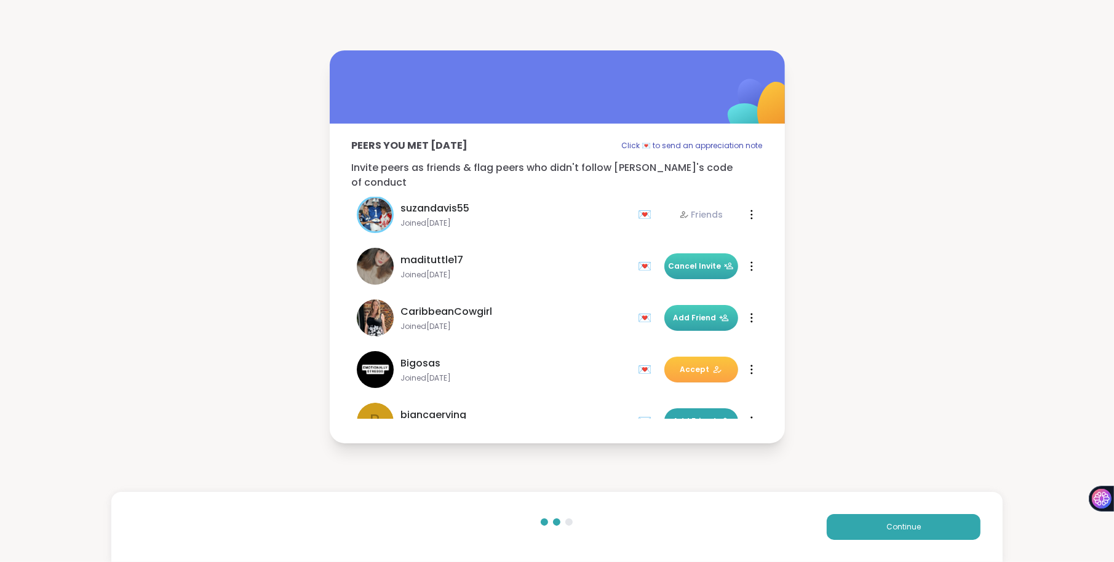
click at [680, 312] on span "Add Friend" at bounding box center [701, 317] width 55 height 11
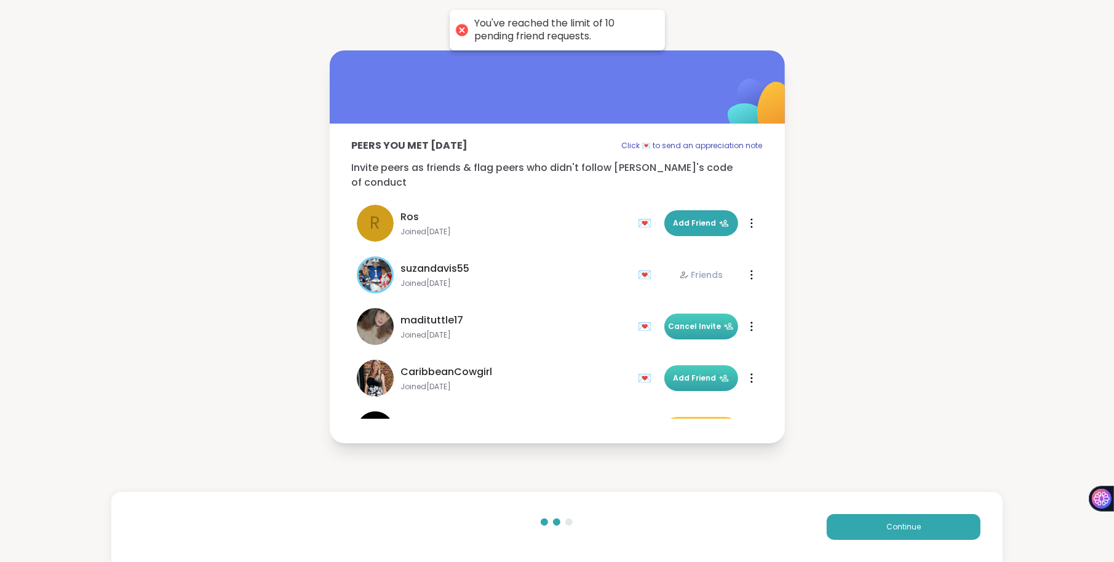
scroll to position [88, 0]
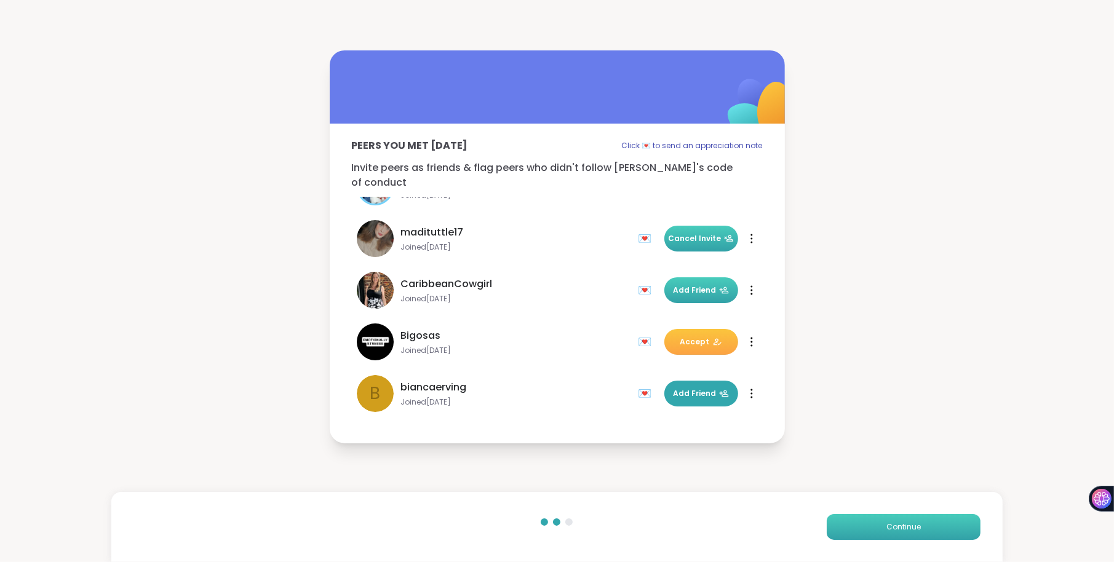
click at [875, 520] on button "Continue" at bounding box center [904, 527] width 154 height 26
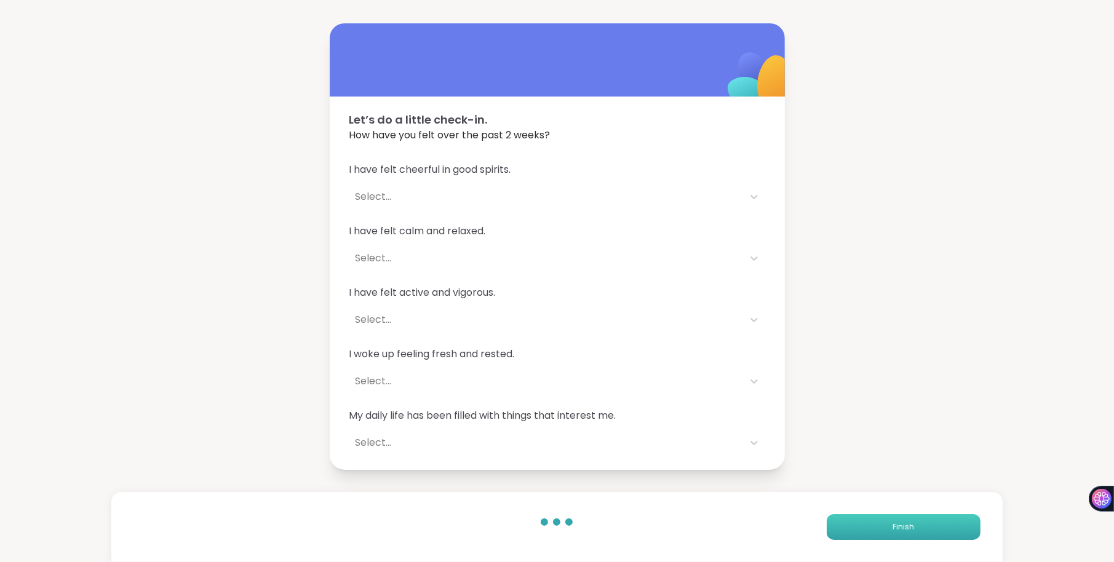
click at [875, 520] on button "Finish" at bounding box center [904, 527] width 154 height 26
